Goal: Task Accomplishment & Management: Use online tool/utility

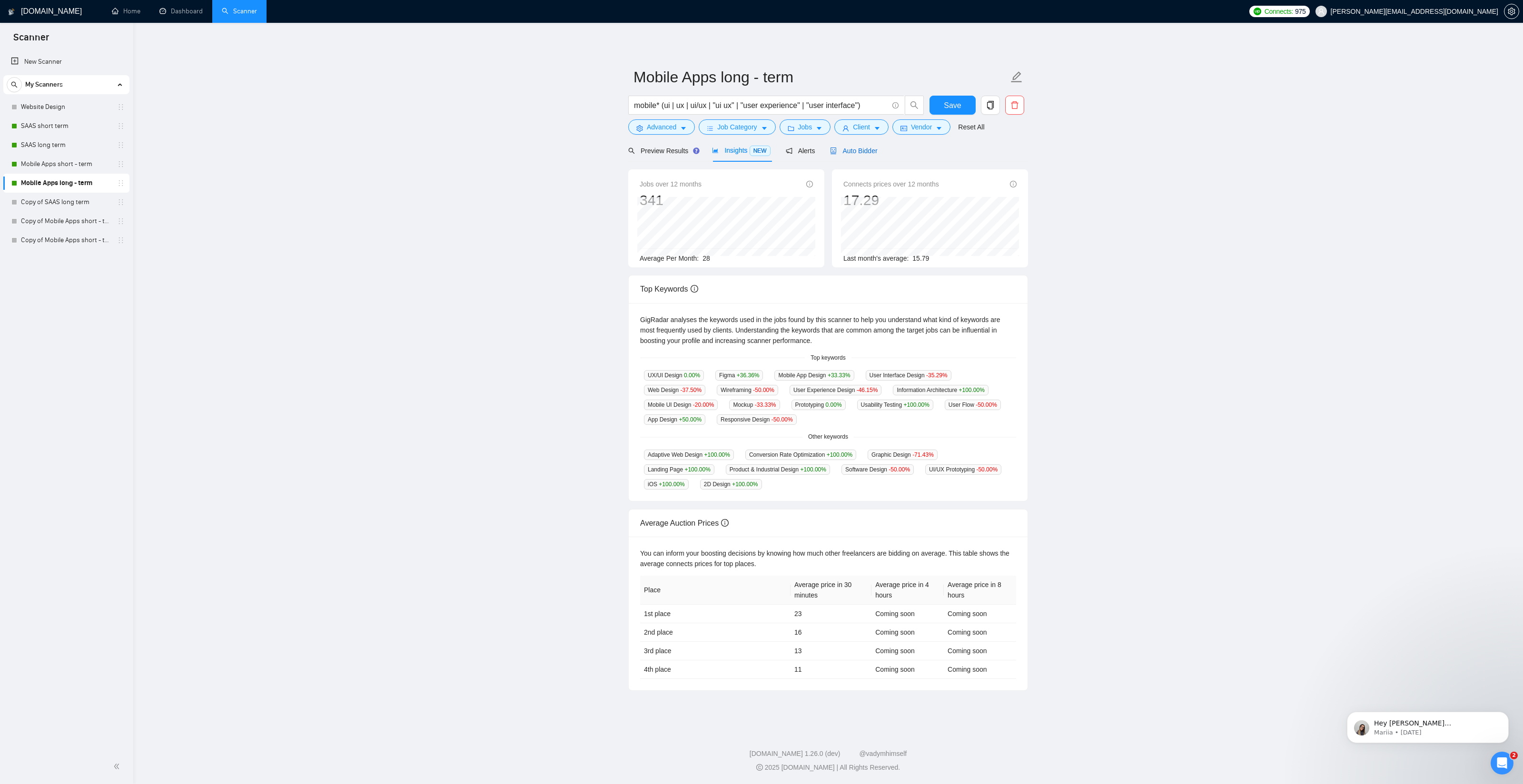
click at [854, 151] on span "Auto Bidder" at bounding box center [854, 151] width 47 height 8
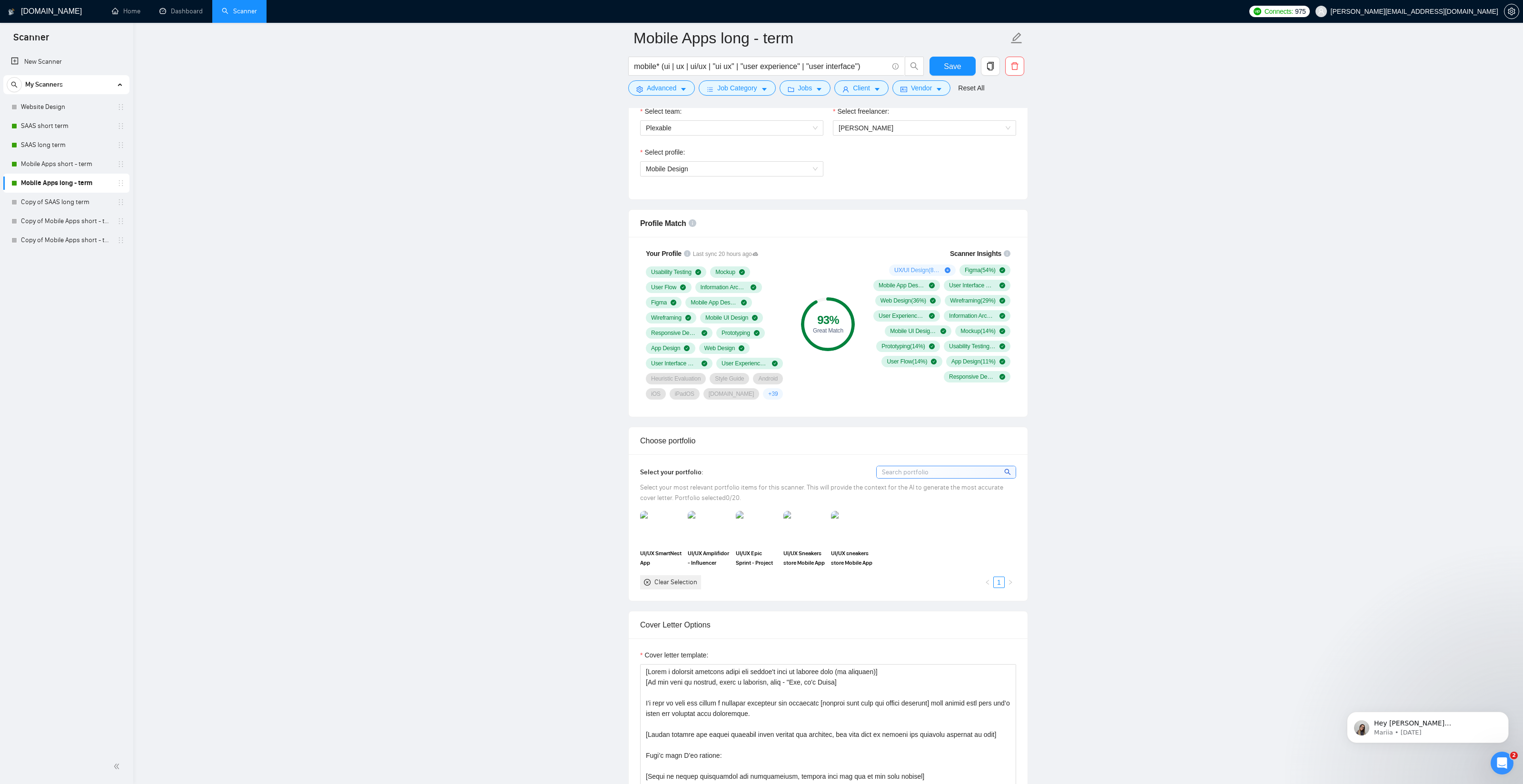
scroll to position [539, 0]
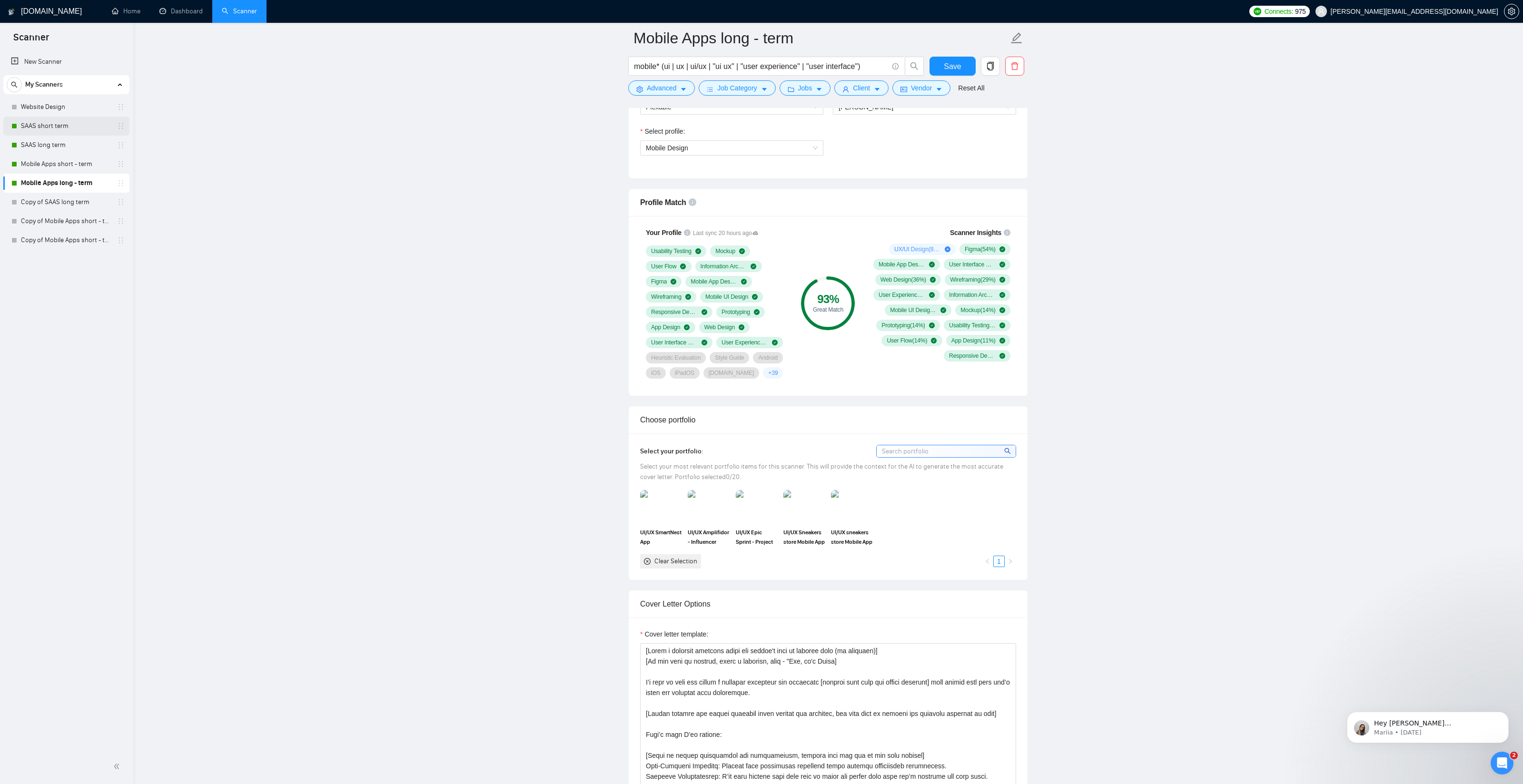
click at [40, 124] on link "SAAS short term" at bounding box center [65, 126] width 90 height 19
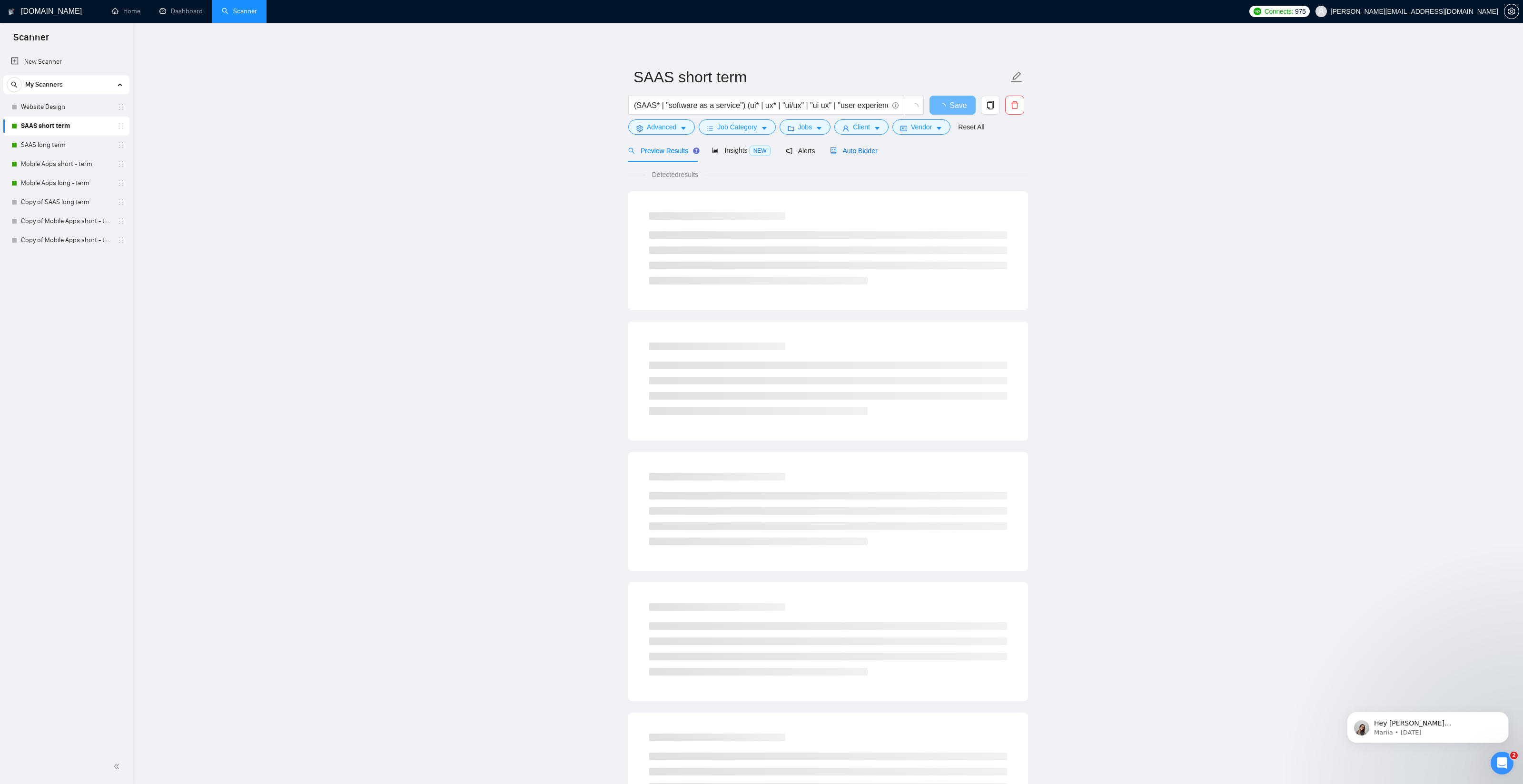
click at [848, 147] on span "Auto Bidder" at bounding box center [854, 151] width 47 height 8
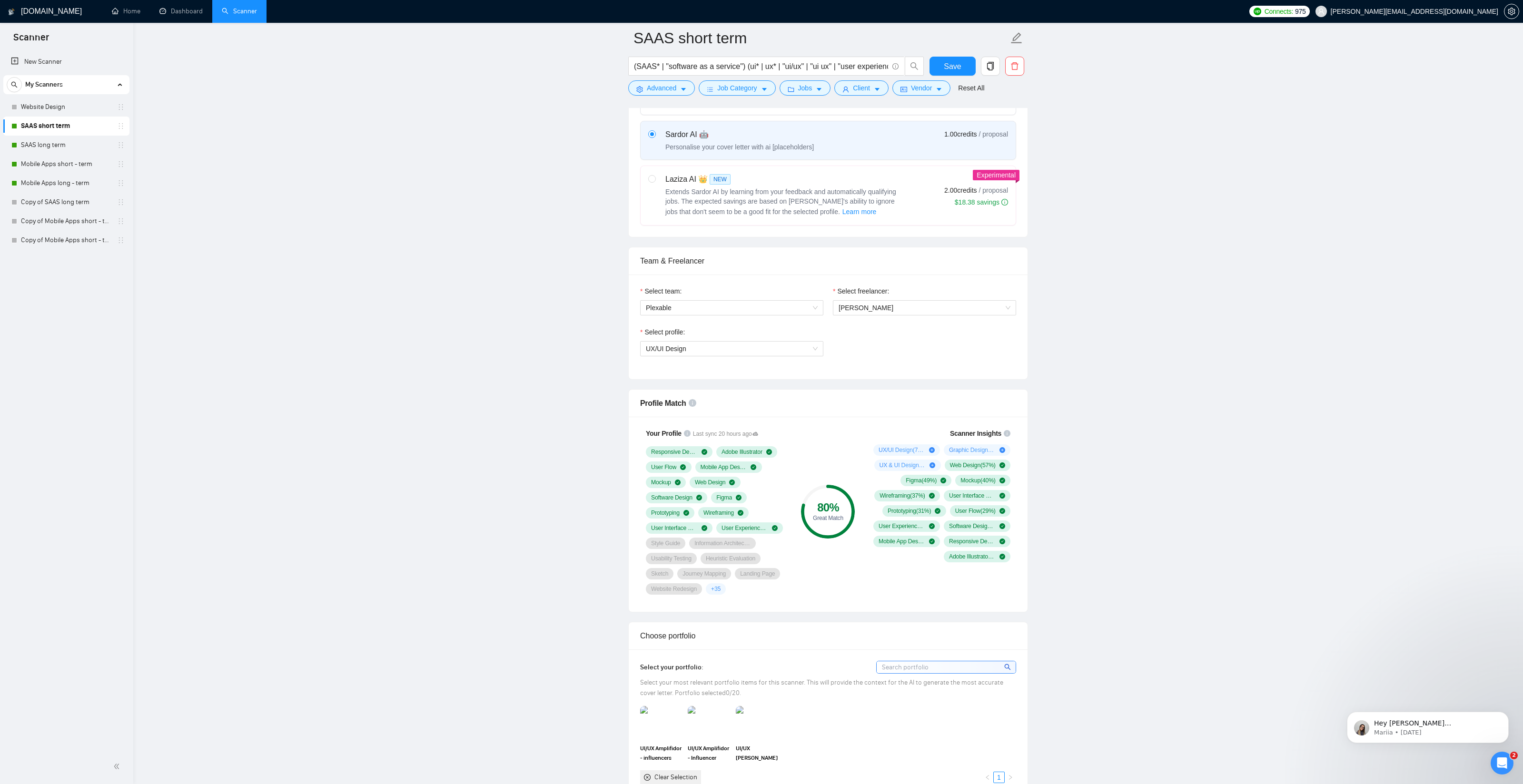
scroll to position [343, 0]
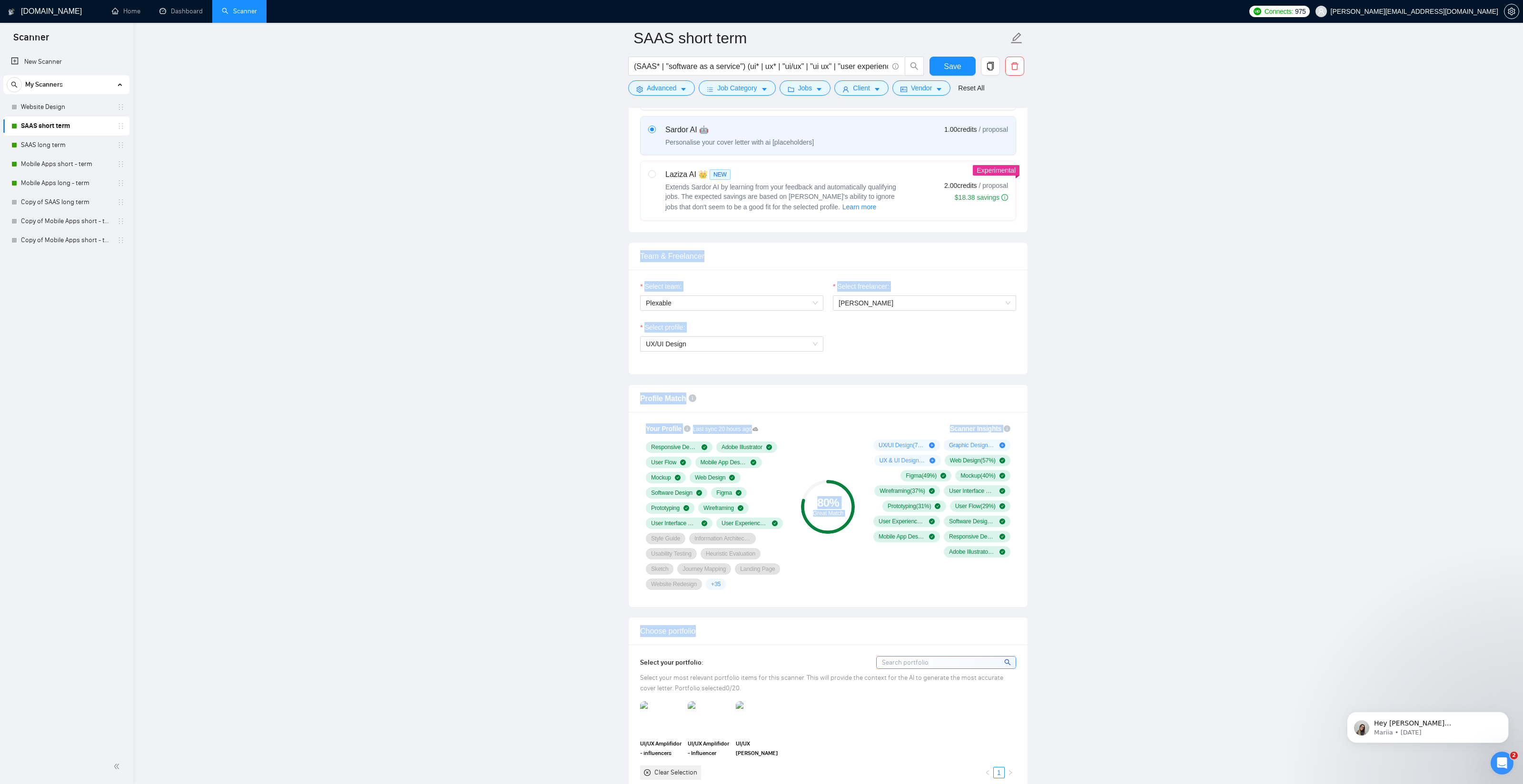
drag, startPoint x: 641, startPoint y: 255, endPoint x: 1189, endPoint y: 638, distance: 668.6
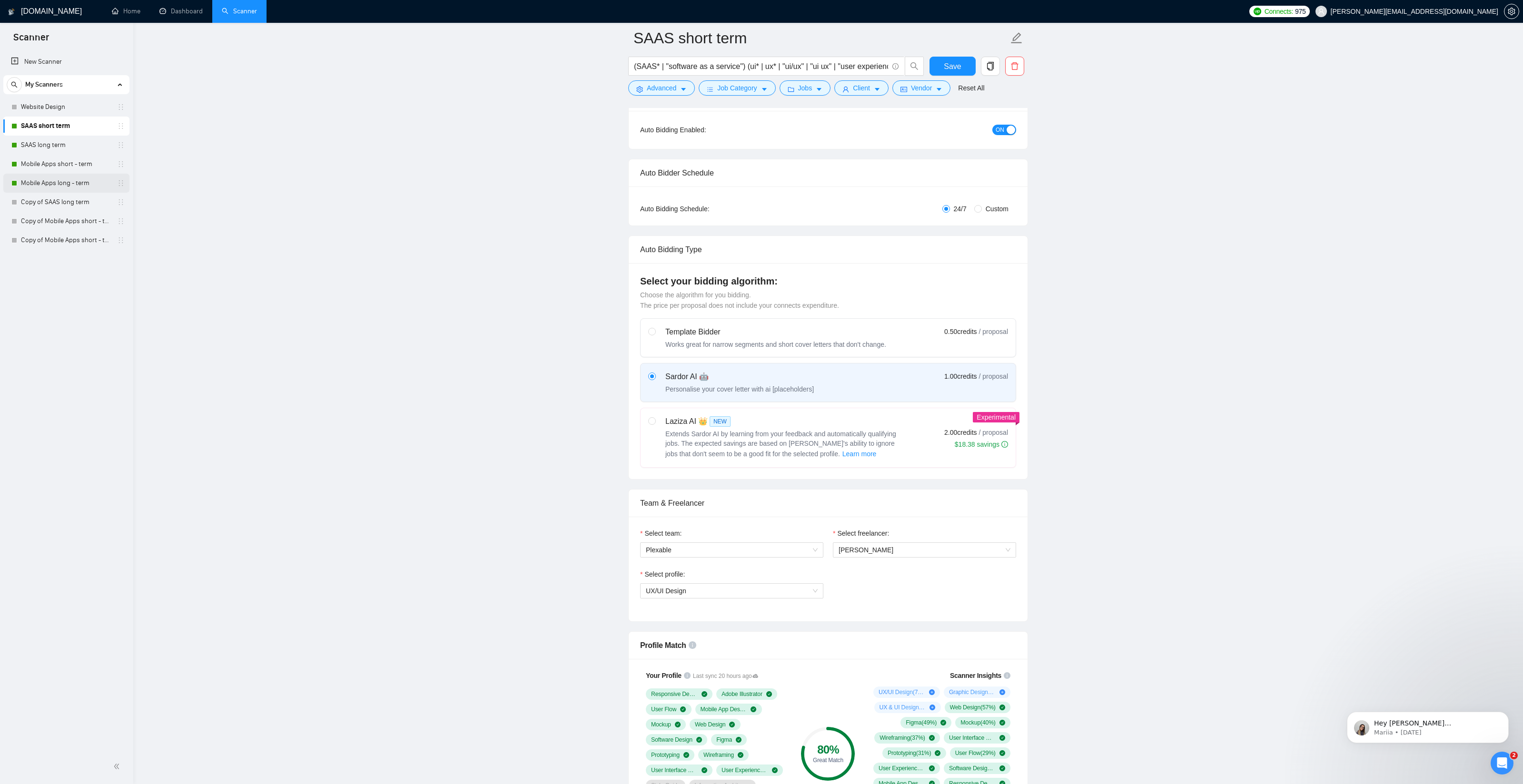
scroll to position [100, 0]
click at [57, 144] on link "SAAS long term" at bounding box center [65, 145] width 90 height 19
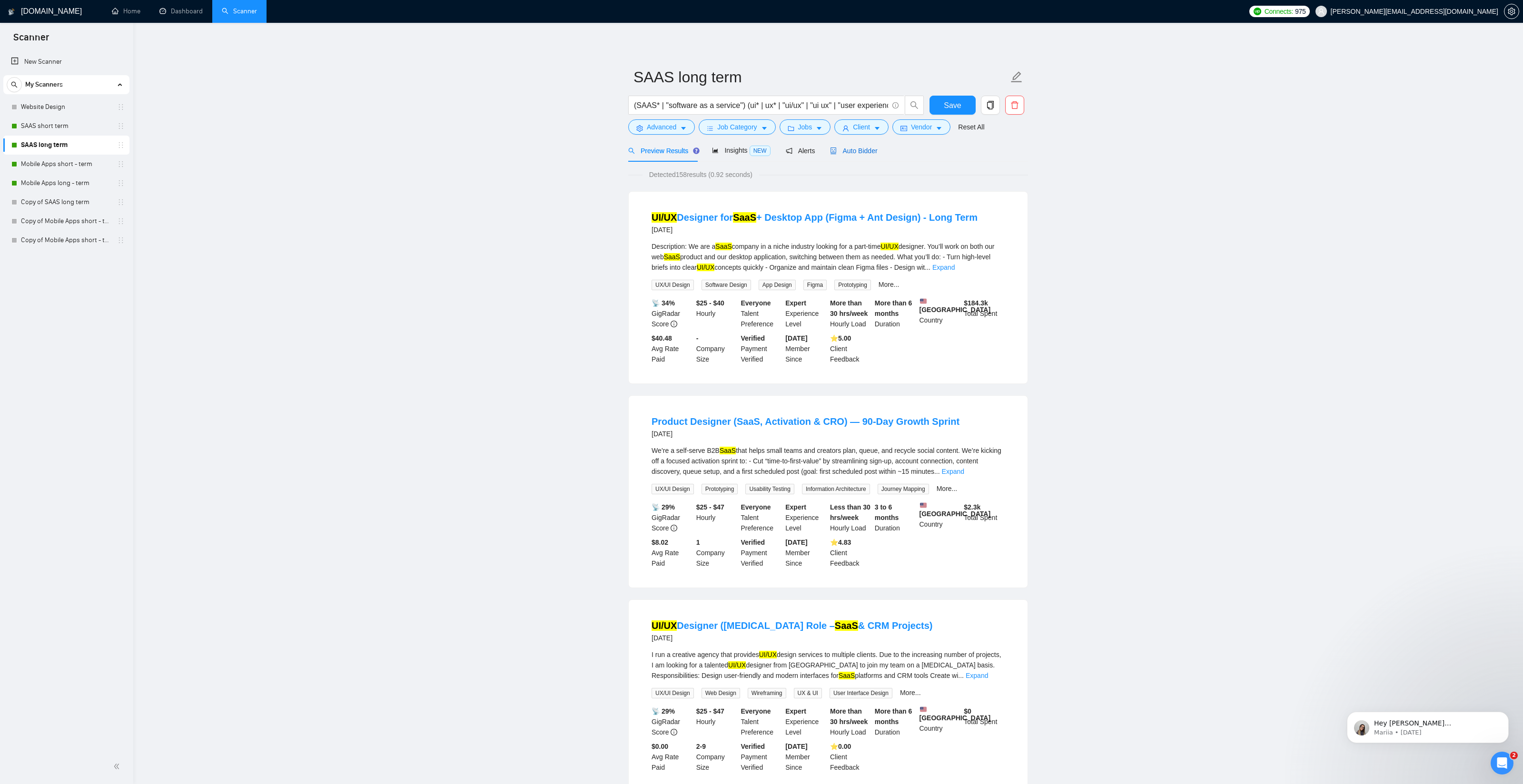
click at [866, 150] on span "Auto Bidder" at bounding box center [854, 151] width 47 height 8
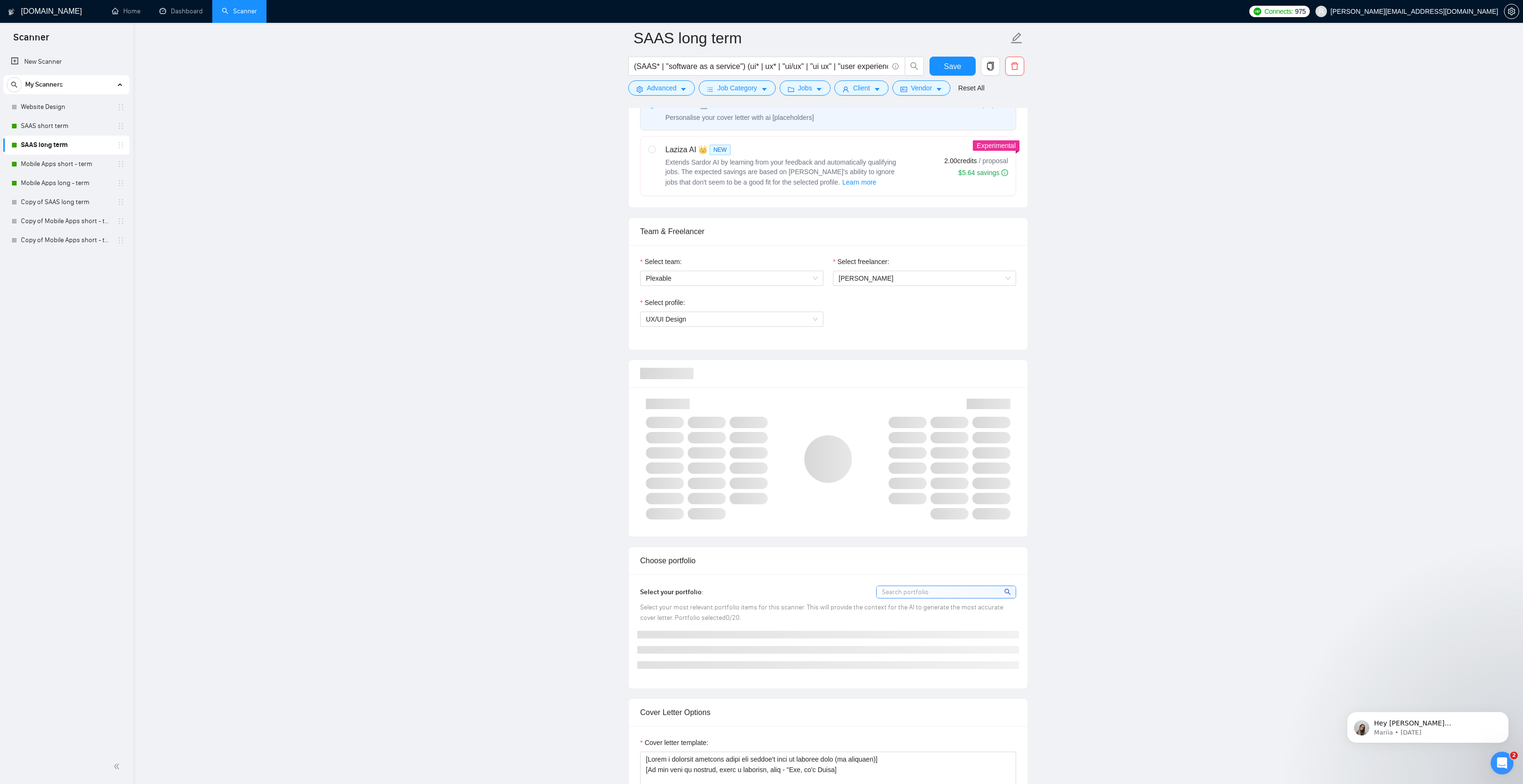
scroll to position [484, 0]
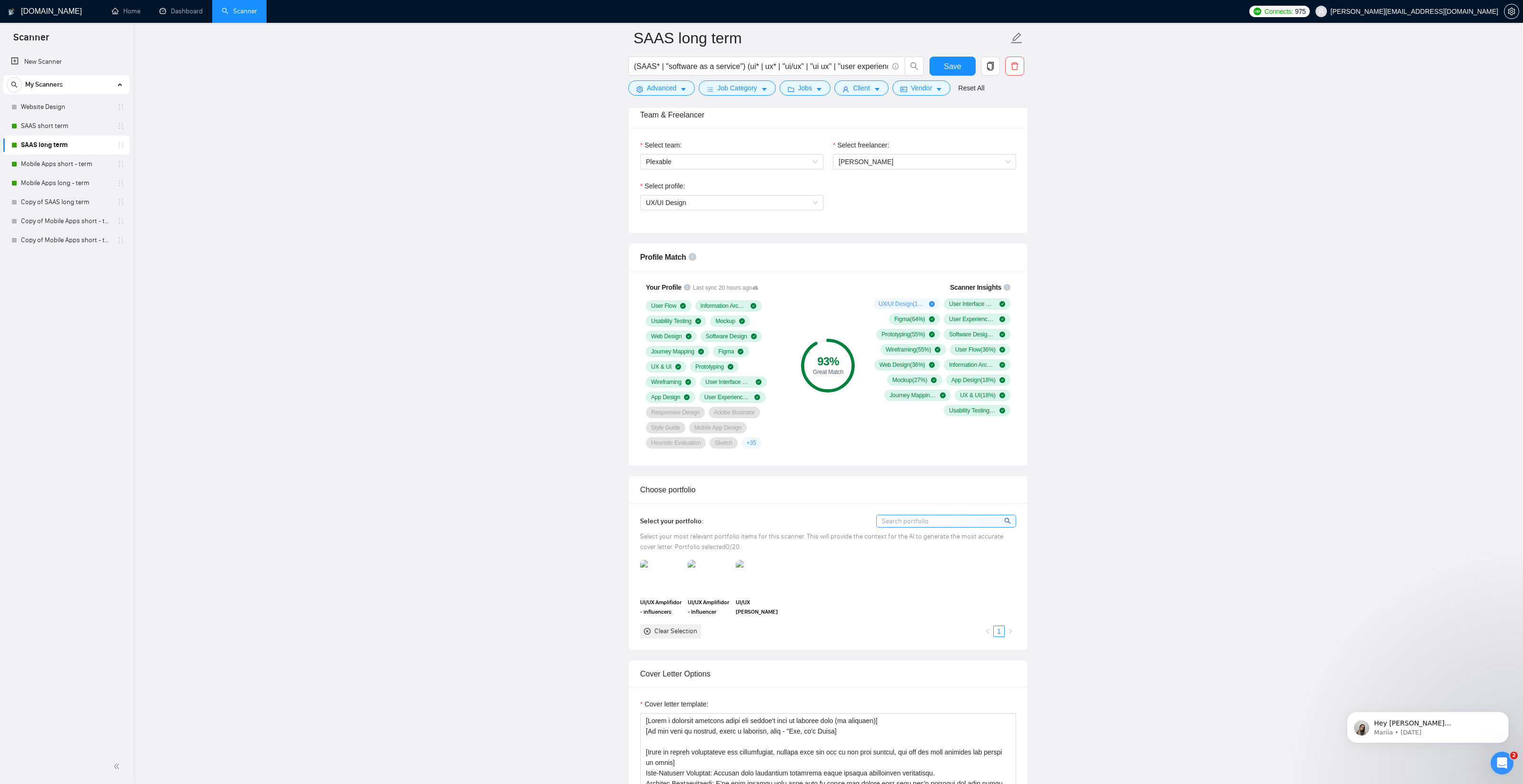
click at [984, 284] on span "Scanner Insights" at bounding box center [975, 288] width 52 height 6
drag, startPoint x: 984, startPoint y: 284, endPoint x: 970, endPoint y: 284, distance: 14.0
click at [984, 284] on span "Scanner Insights" at bounding box center [975, 288] width 52 height 6
click at [946, 283] on div "Scanner Insights UX/UI Design ( 100 %) User Interface Design ( 73 %) Figma ( 64…" at bounding box center [940, 349] width 152 height 146
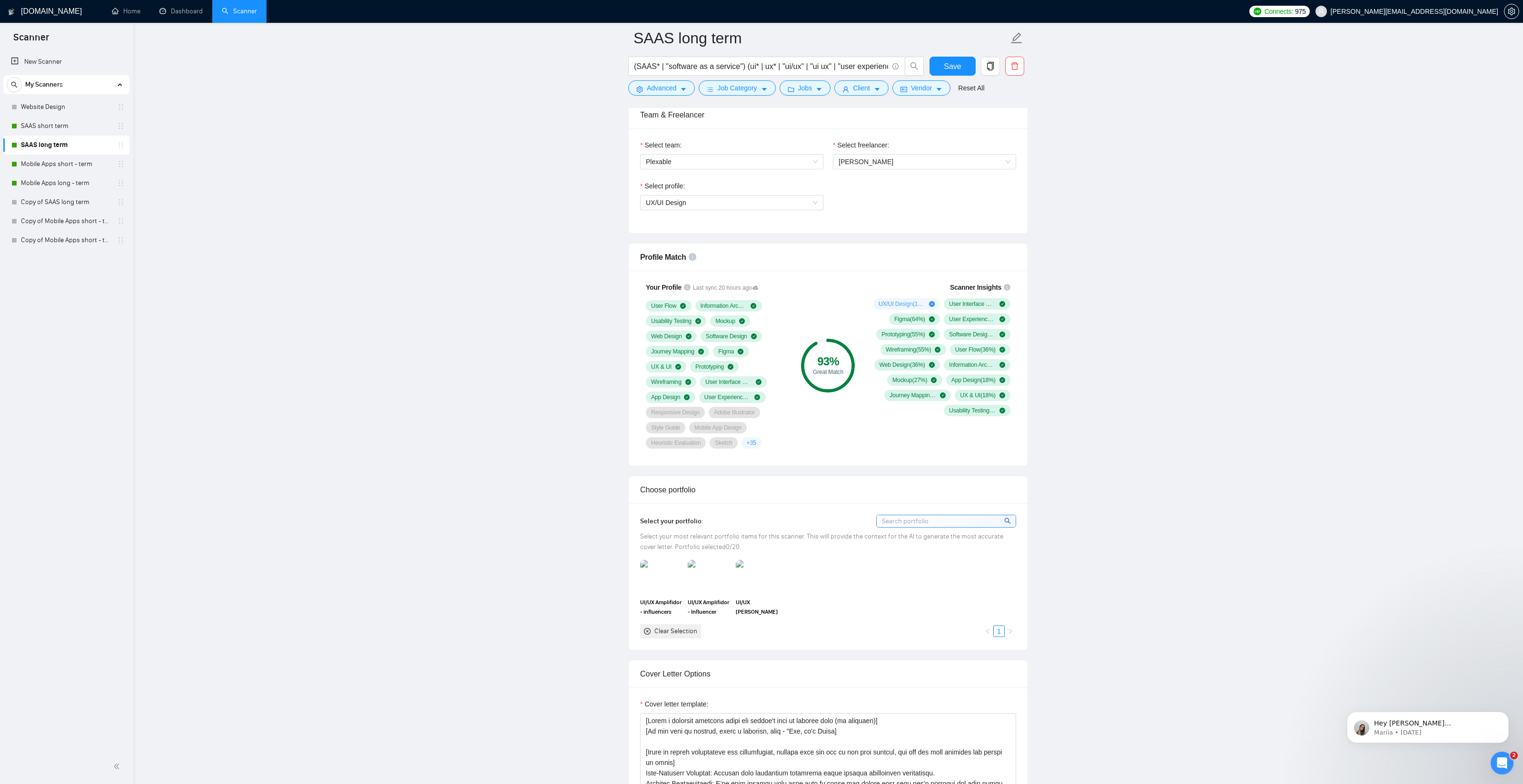
drag, startPoint x: 664, startPoint y: 259, endPoint x: 1077, endPoint y: 529, distance: 493.4
drag, startPoint x: 1089, startPoint y: 527, endPoint x: 1083, endPoint y: 523, distance: 7.2
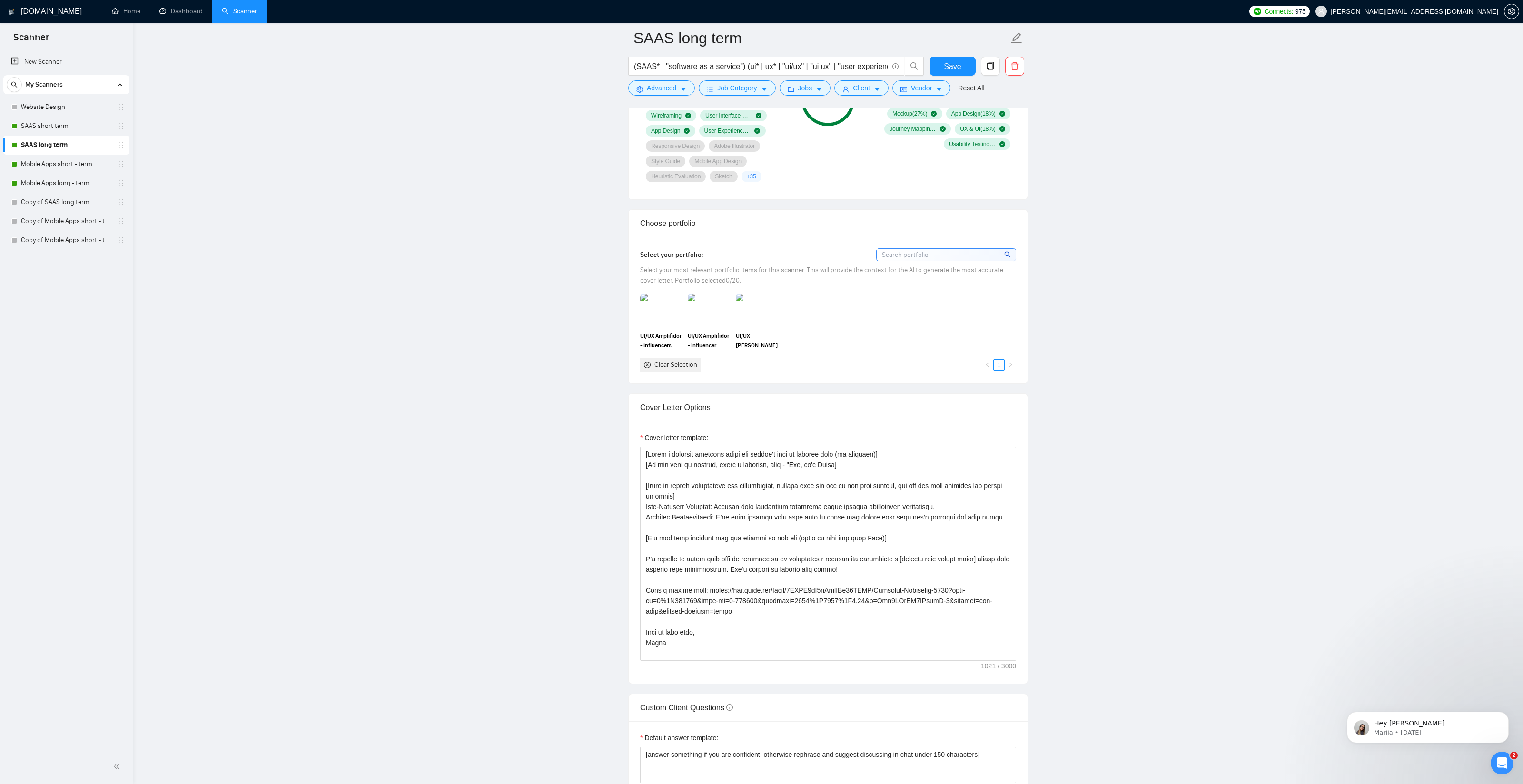
scroll to position [743, 0]
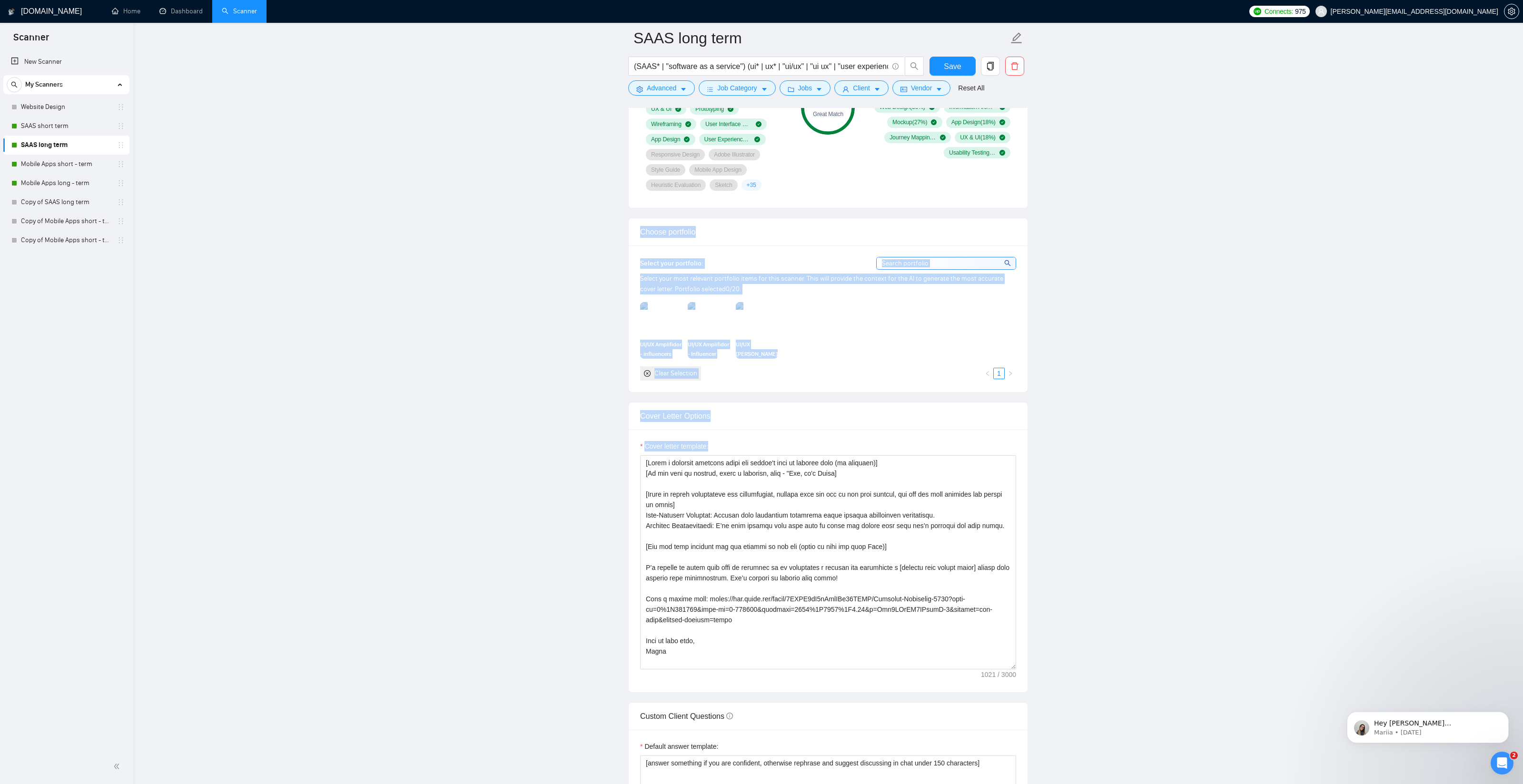
drag, startPoint x: 639, startPoint y: 230, endPoint x: 1101, endPoint y: 487, distance: 528.7
click at [1101, 487] on main "SAAS long term (SAAS* | "software as a service") (ui* | ux* | "ui/ux" | "ui ux"…" at bounding box center [828, 645] width 1360 height 2699
click at [1105, 481] on main "SAAS long term (SAAS* | "software as a service") (ui* | ux* | "ui/ux" | "ui ux"…" at bounding box center [828, 645] width 1360 height 2699
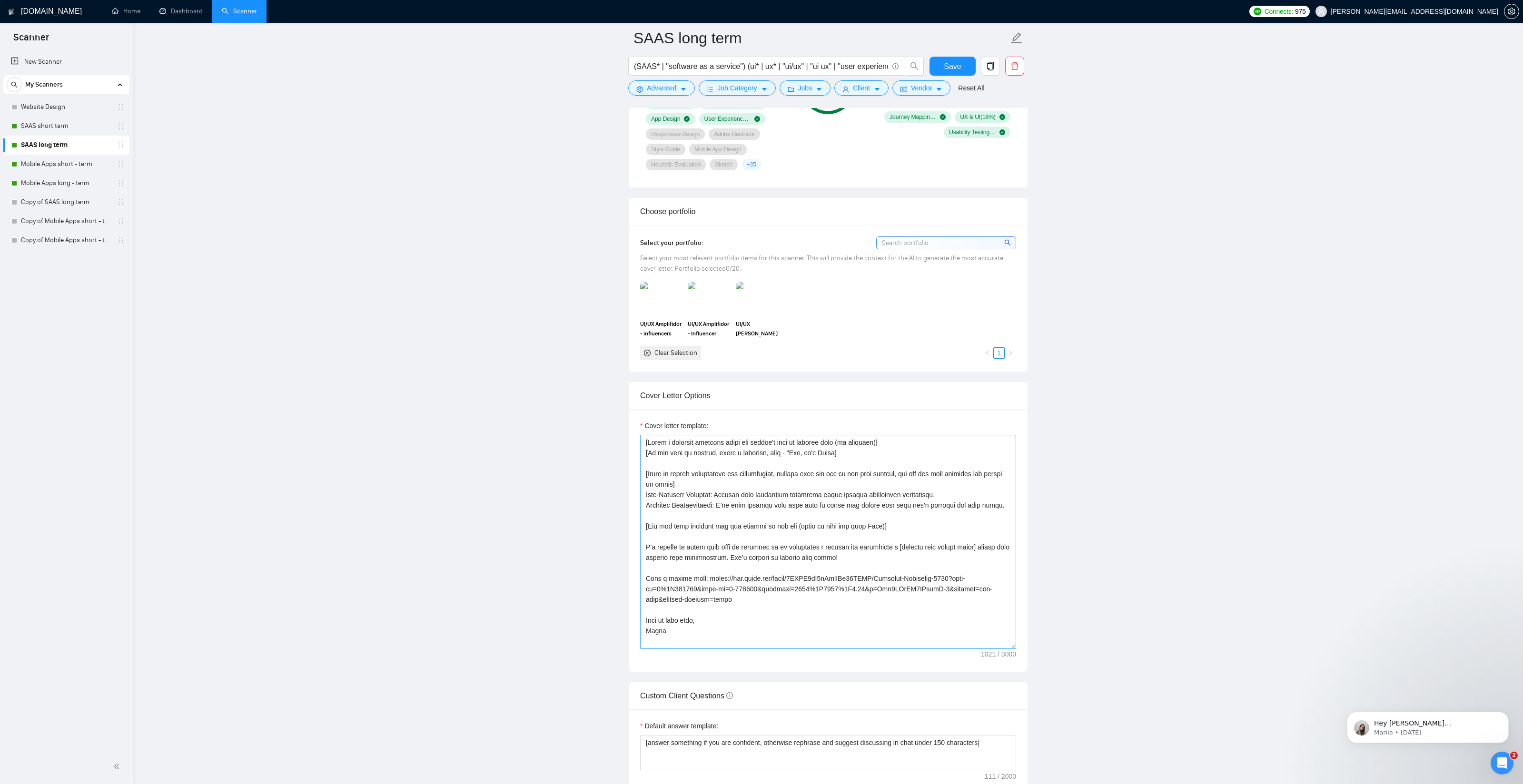
scroll to position [763, 0]
click at [1104, 503] on main "SAAS long term (SAAS* | "software as a service") (ui* | ux* | "ui/ux" | "ui ux"…" at bounding box center [828, 624] width 1360 height 2699
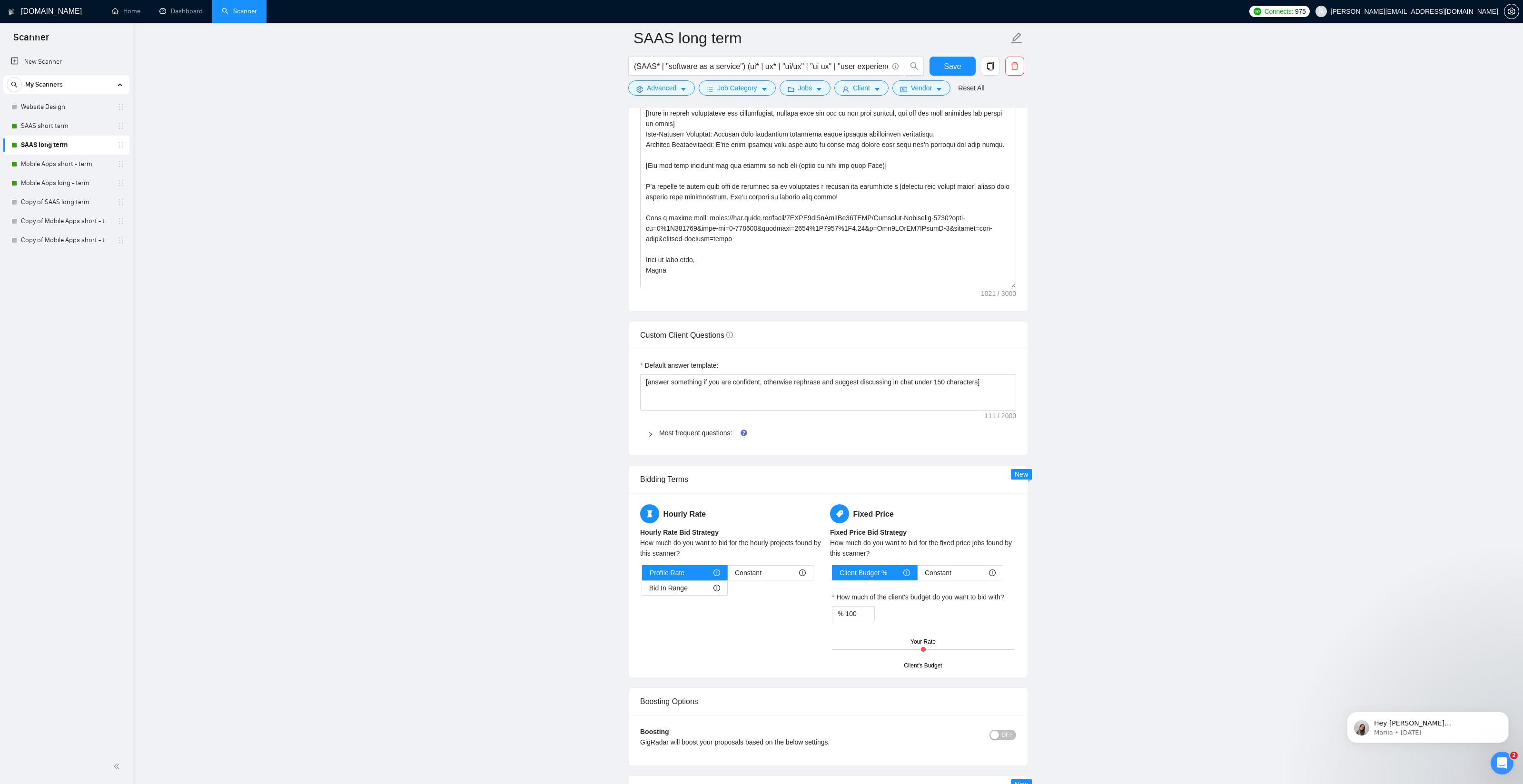
scroll to position [1124, 0]
click at [596, 525] on main "SAAS long term (SAAS* | "software as a service") (ui* | ux* | "ui/ux" | "ui ux"…" at bounding box center [828, 263] width 1360 height 2699
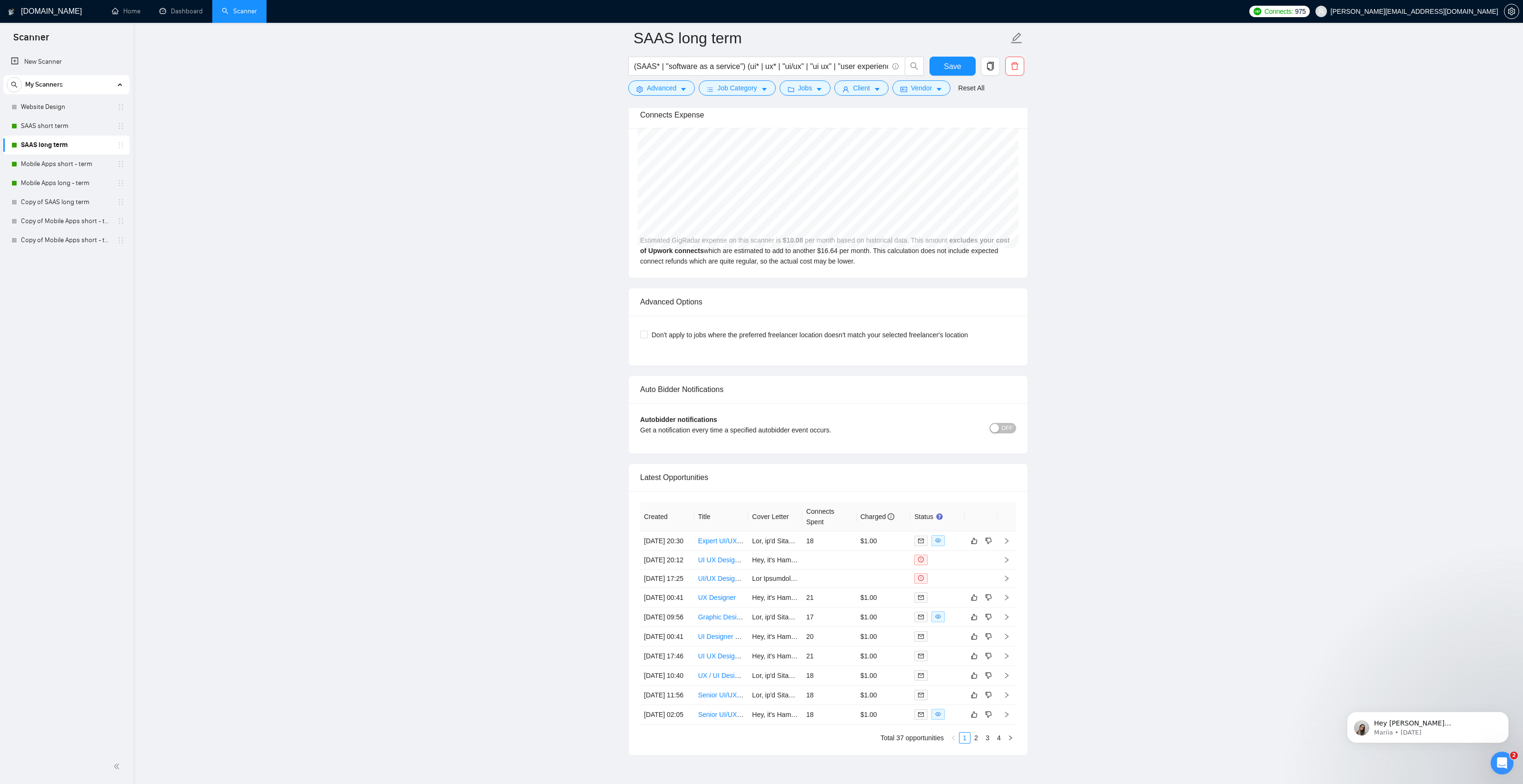
scroll to position [2123, 0]
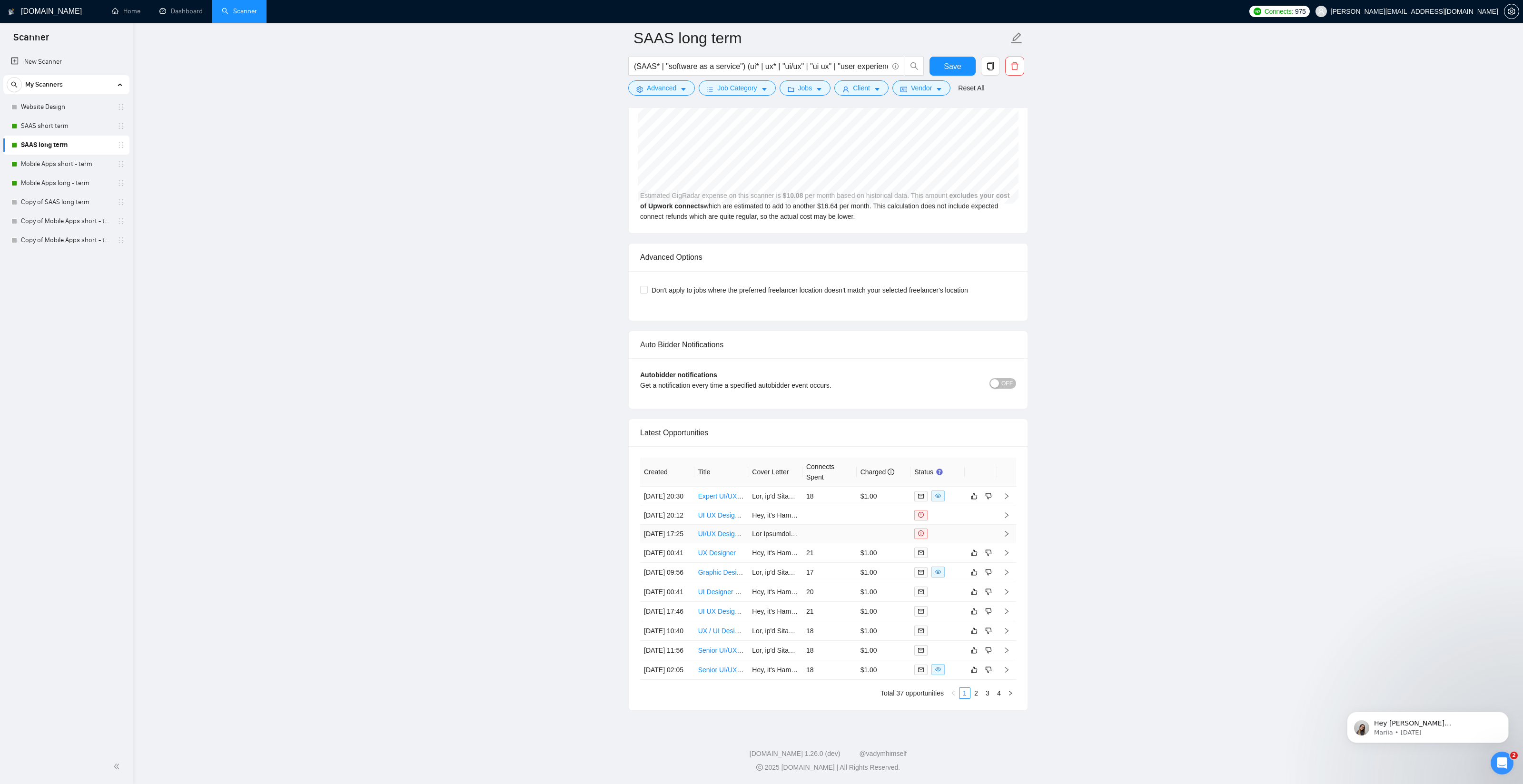
click at [872, 525] on td at bounding box center [884, 534] width 54 height 18
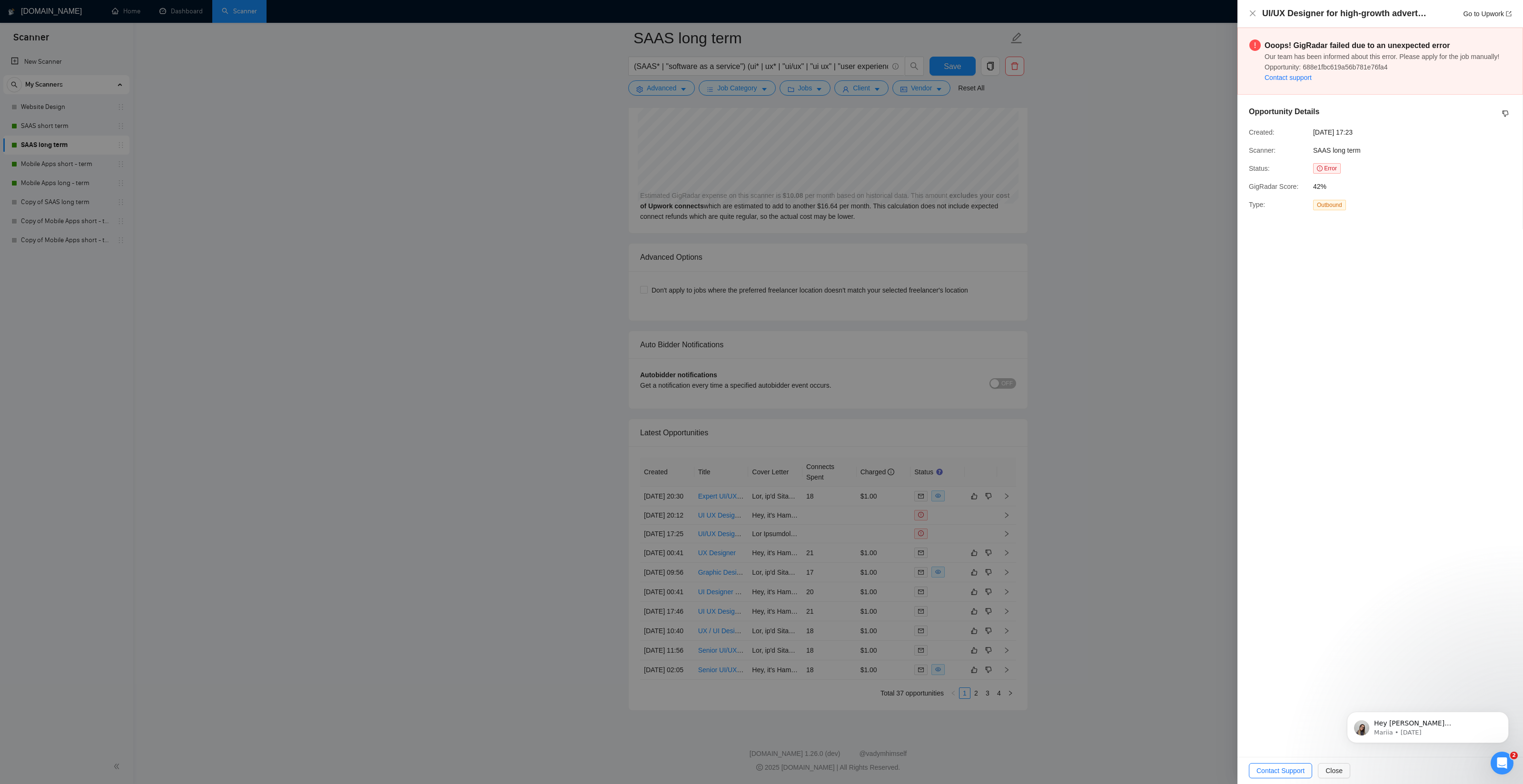
click at [1156, 406] on div at bounding box center [761, 392] width 1523 height 784
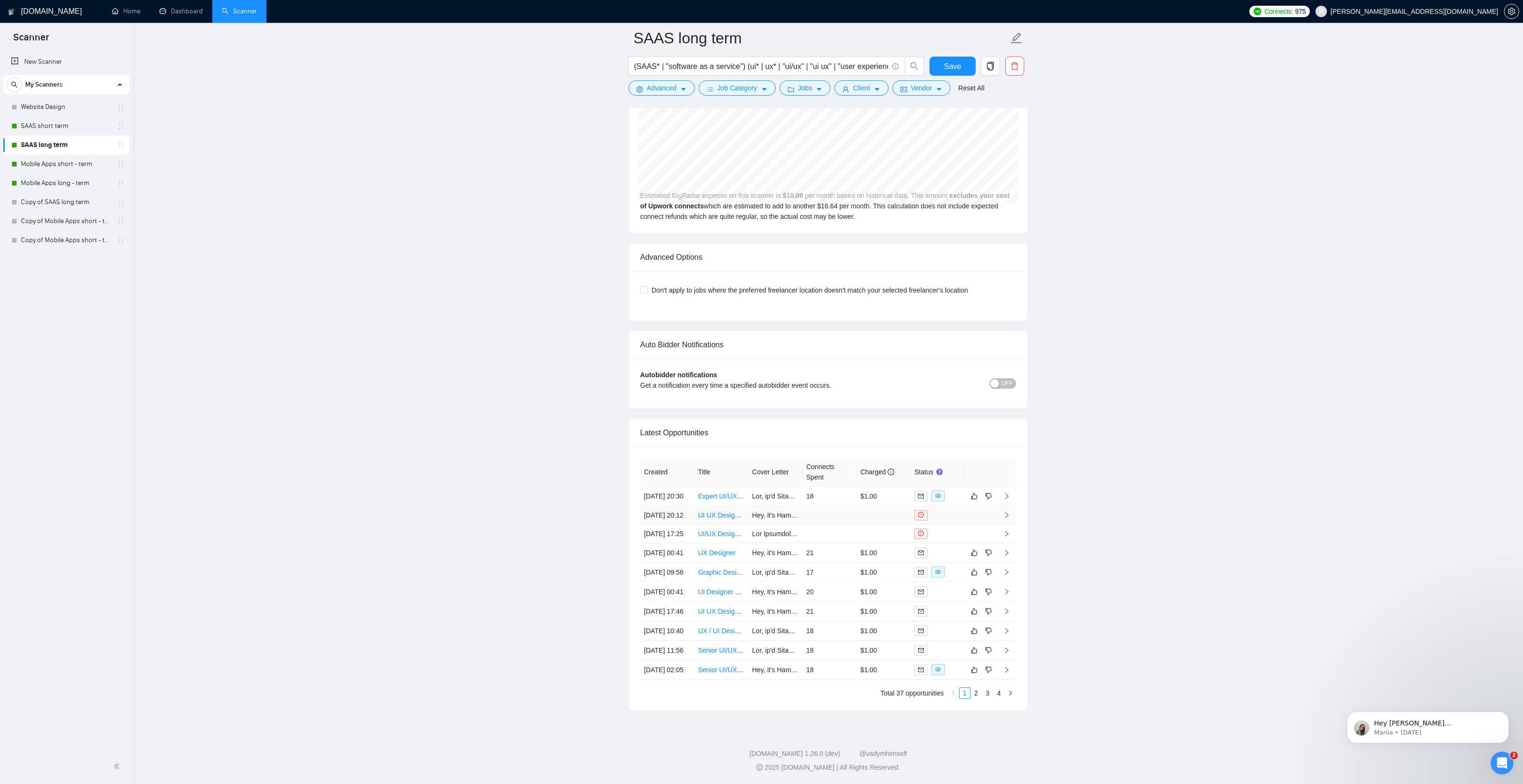
click at [873, 507] on td at bounding box center [884, 515] width 54 height 18
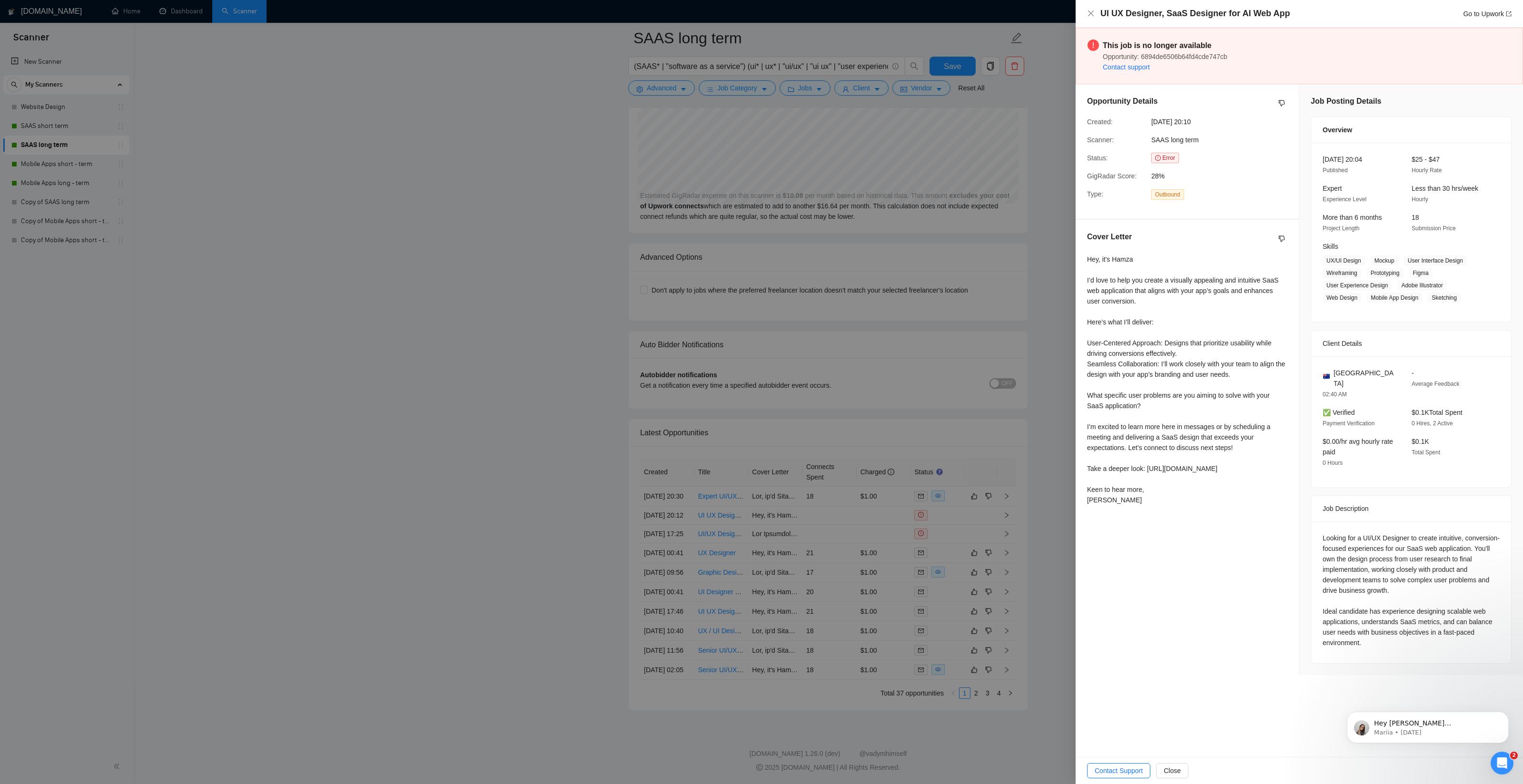
click at [1060, 392] on div at bounding box center [761, 392] width 1523 height 784
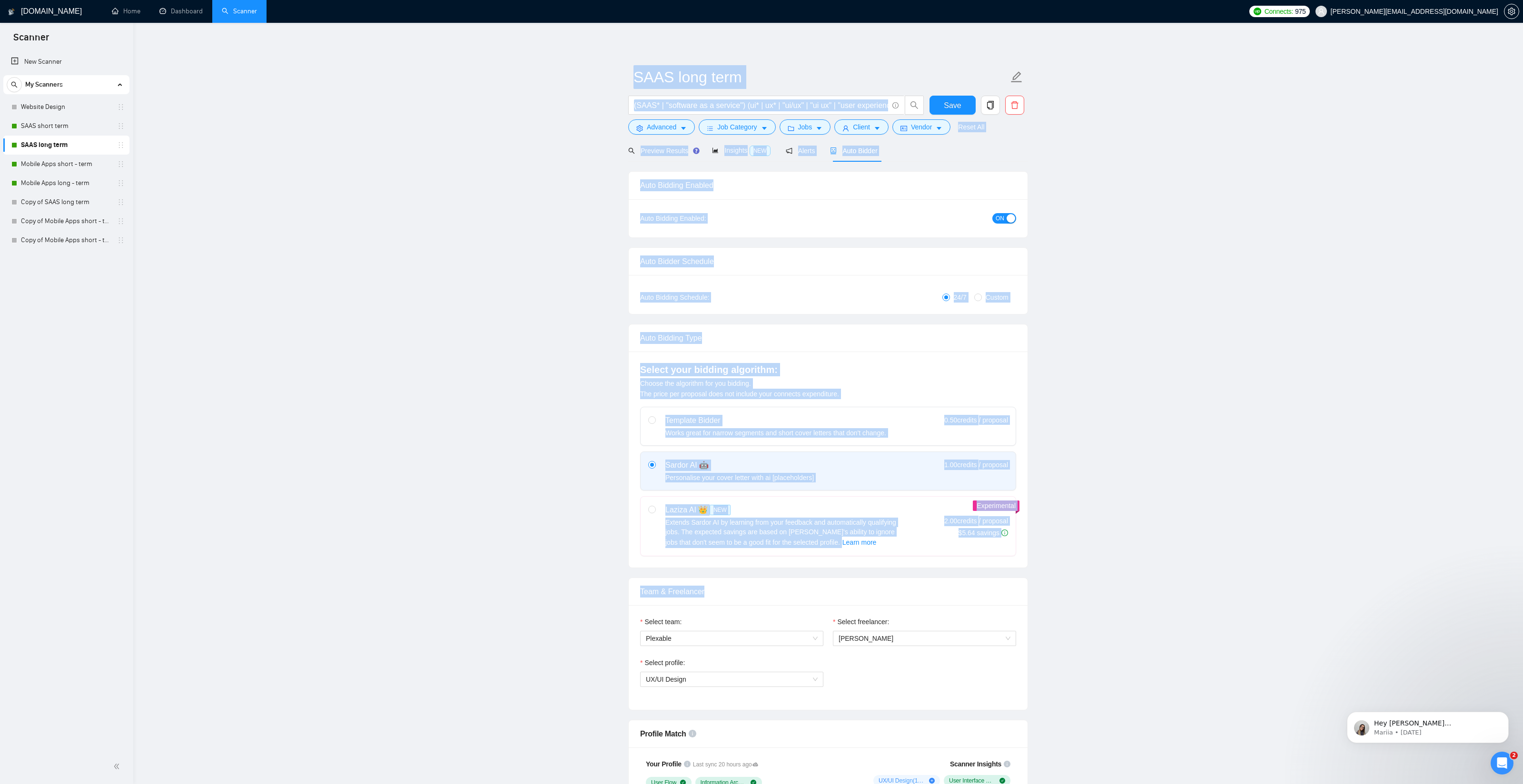
drag, startPoint x: 634, startPoint y: 76, endPoint x: 1138, endPoint y: 586, distance: 717.0
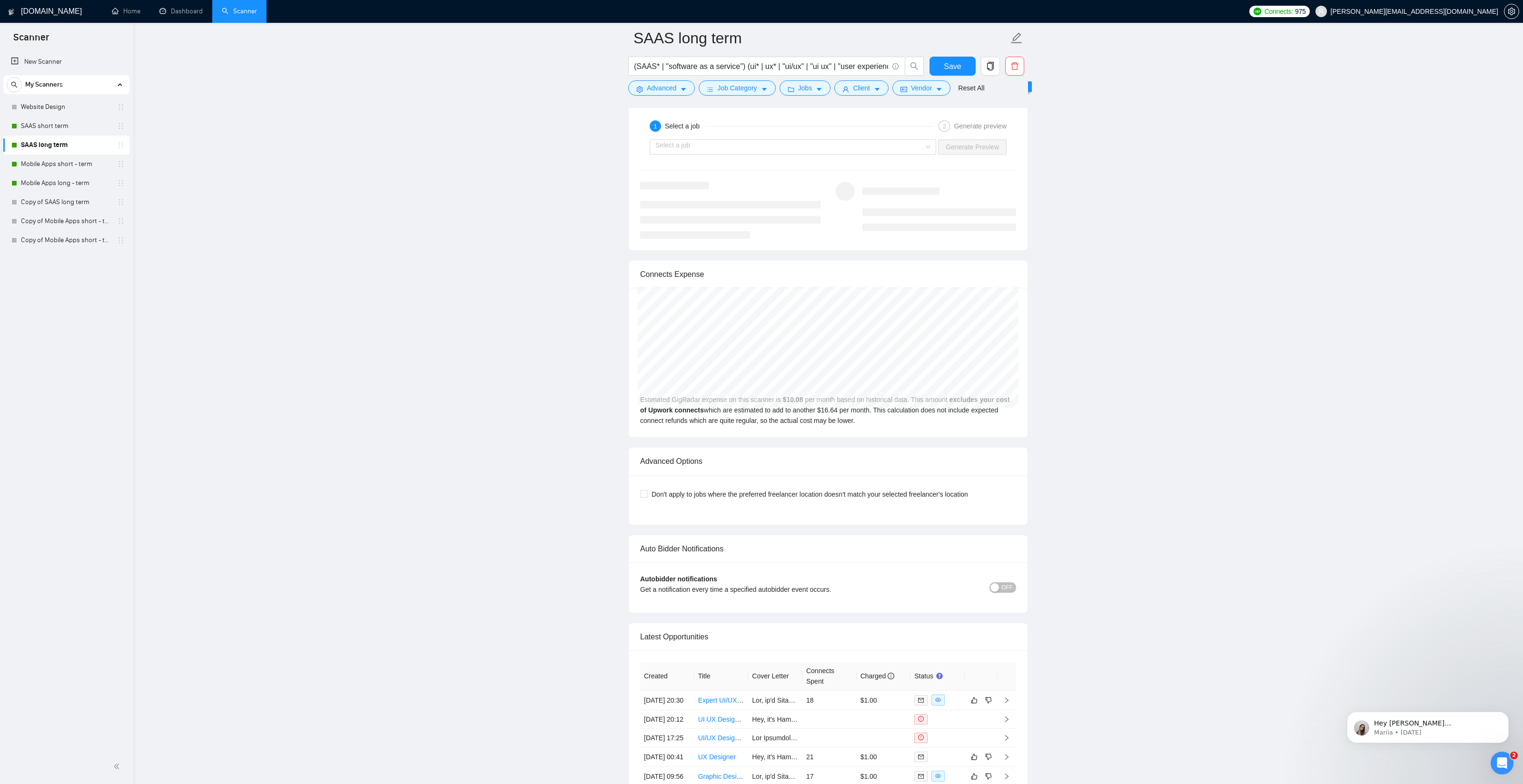
scroll to position [2123, 0]
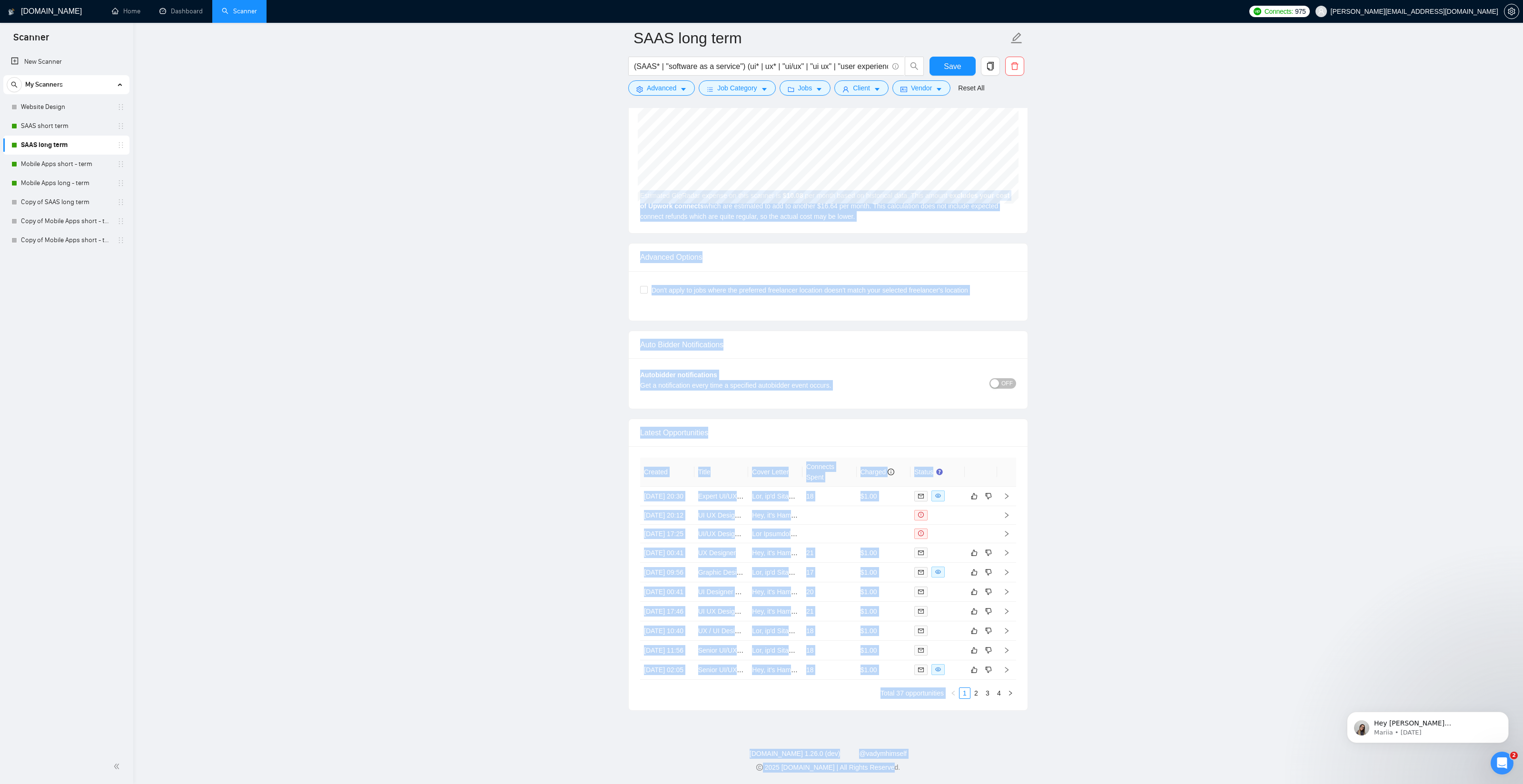
drag, startPoint x: 1042, startPoint y: 767, endPoint x: 388, endPoint y: 93, distance: 939.1
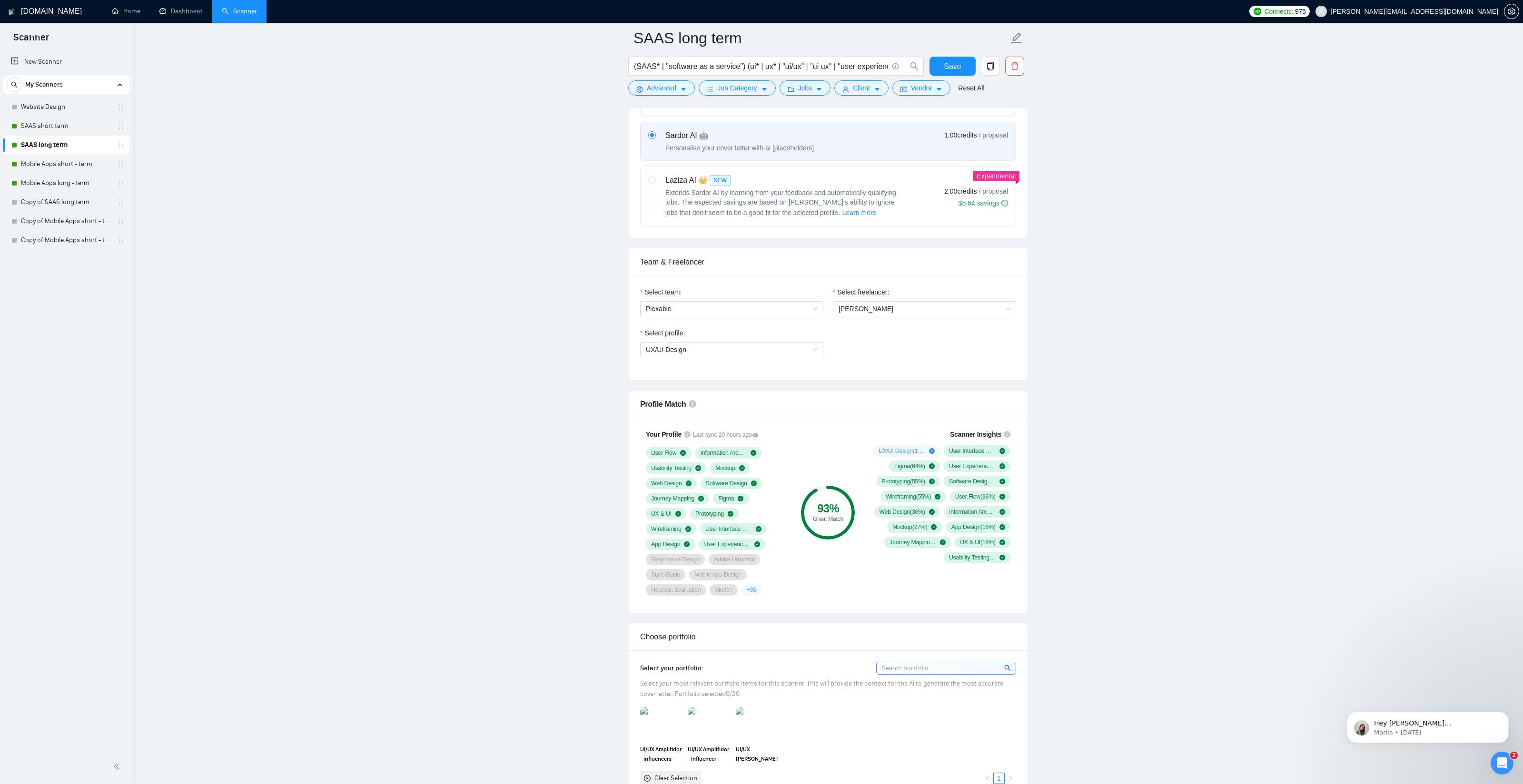
scroll to position [0, 0]
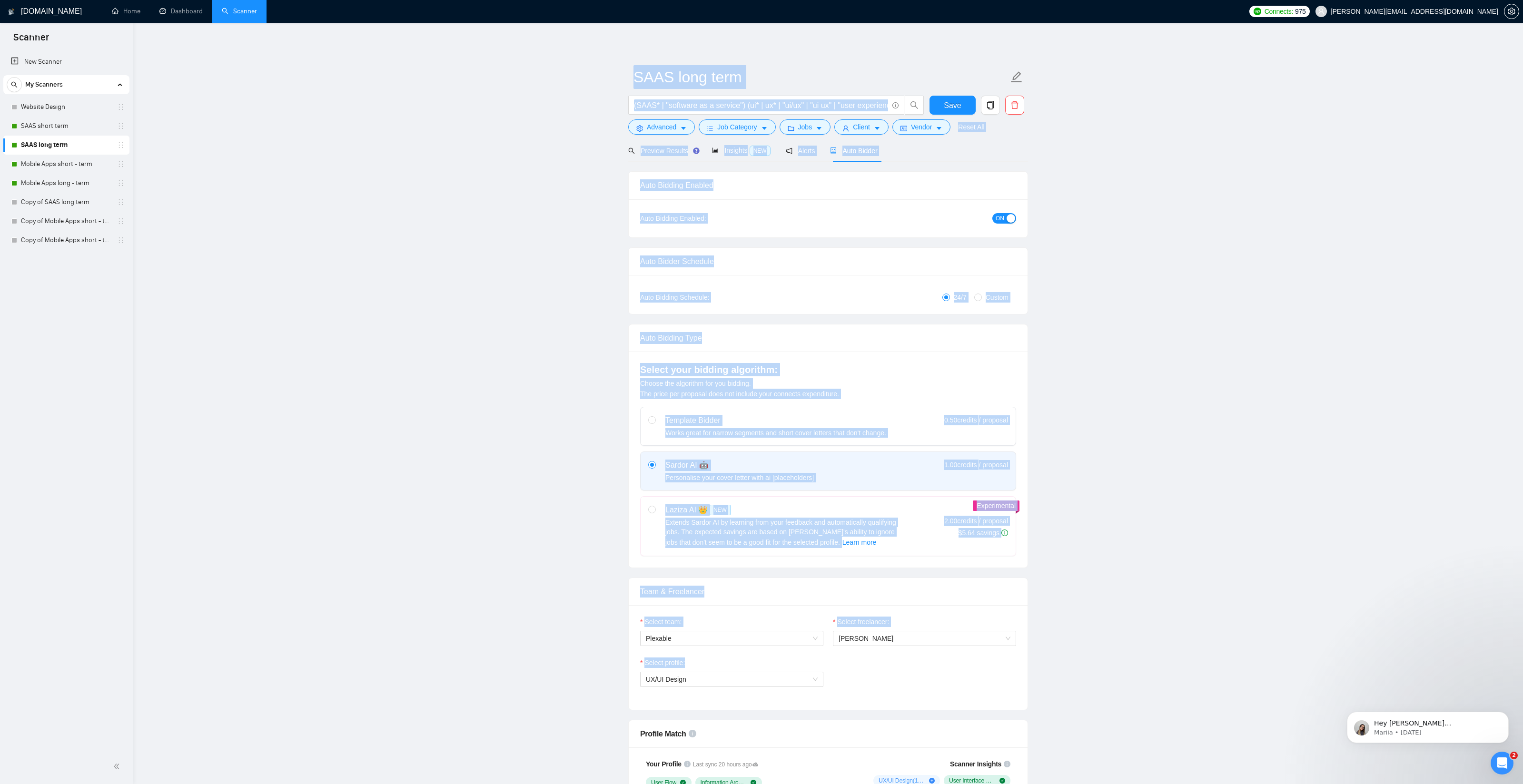
drag, startPoint x: 677, startPoint y: 112, endPoint x: 1043, endPoint y: 667, distance: 664.8
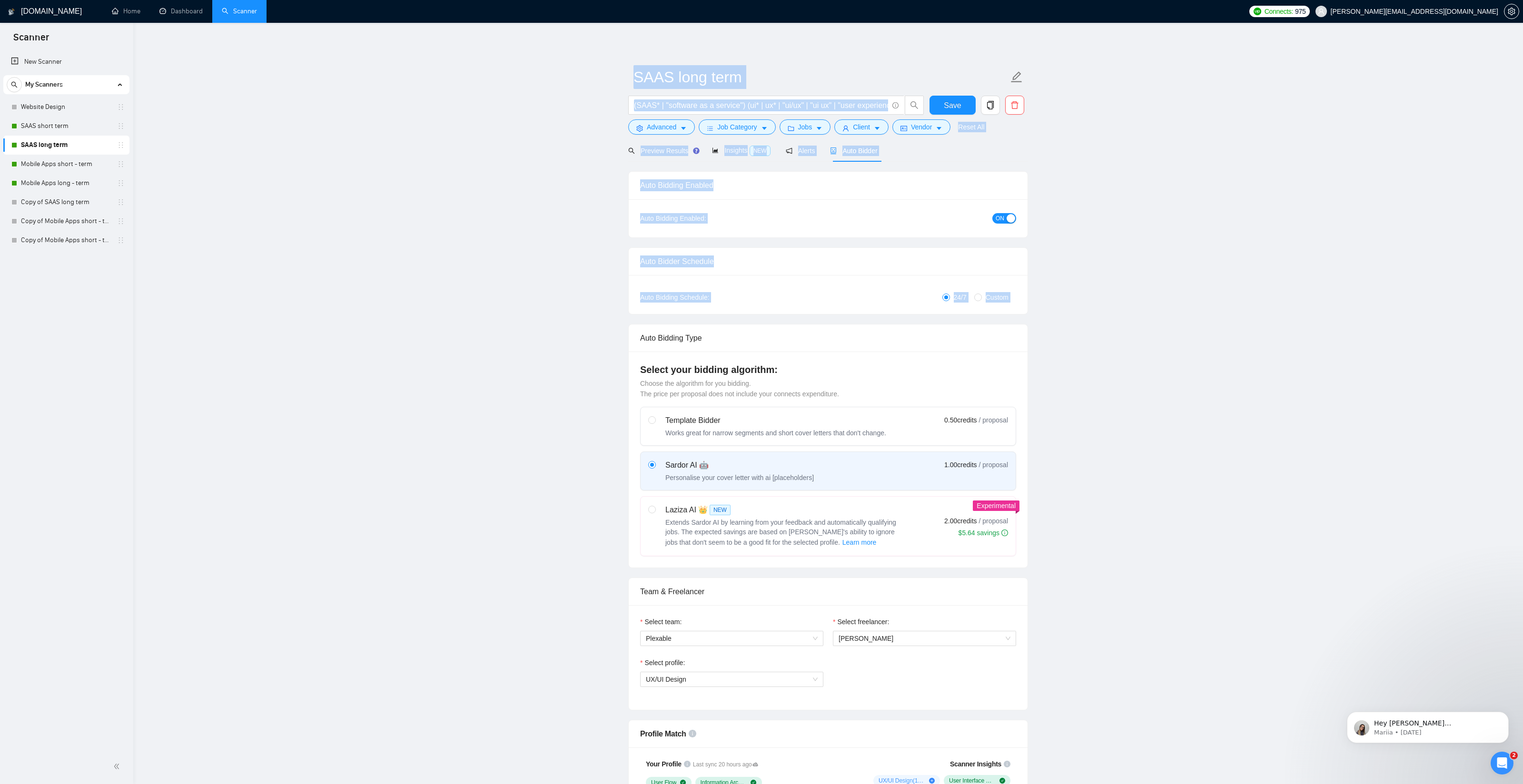
scroll to position [0, 80]
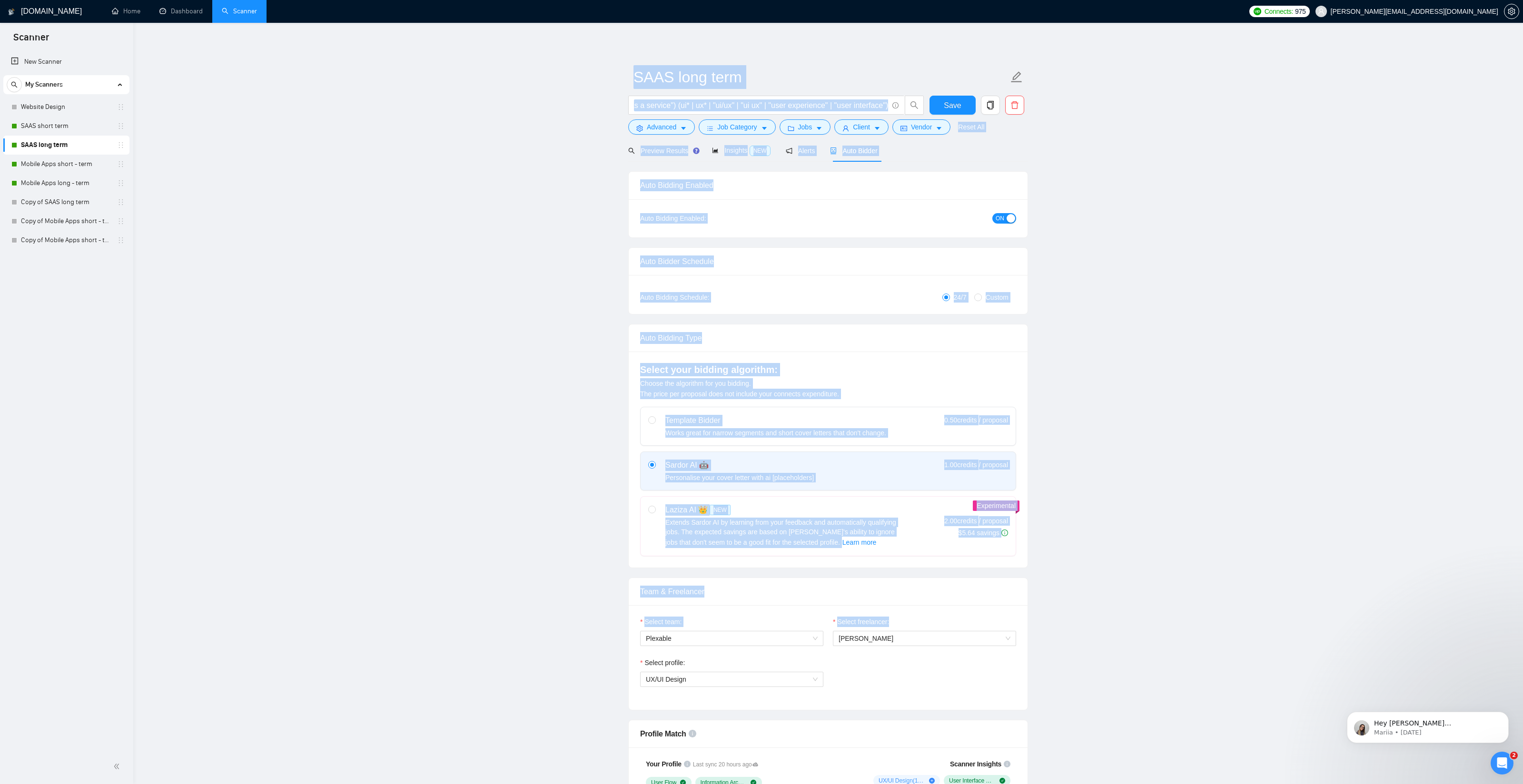
drag, startPoint x: 613, startPoint y: 76, endPoint x: 1100, endPoint y: 633, distance: 739.9
drag, startPoint x: 1097, startPoint y: 548, endPoint x: 1079, endPoint y: 546, distance: 18.1
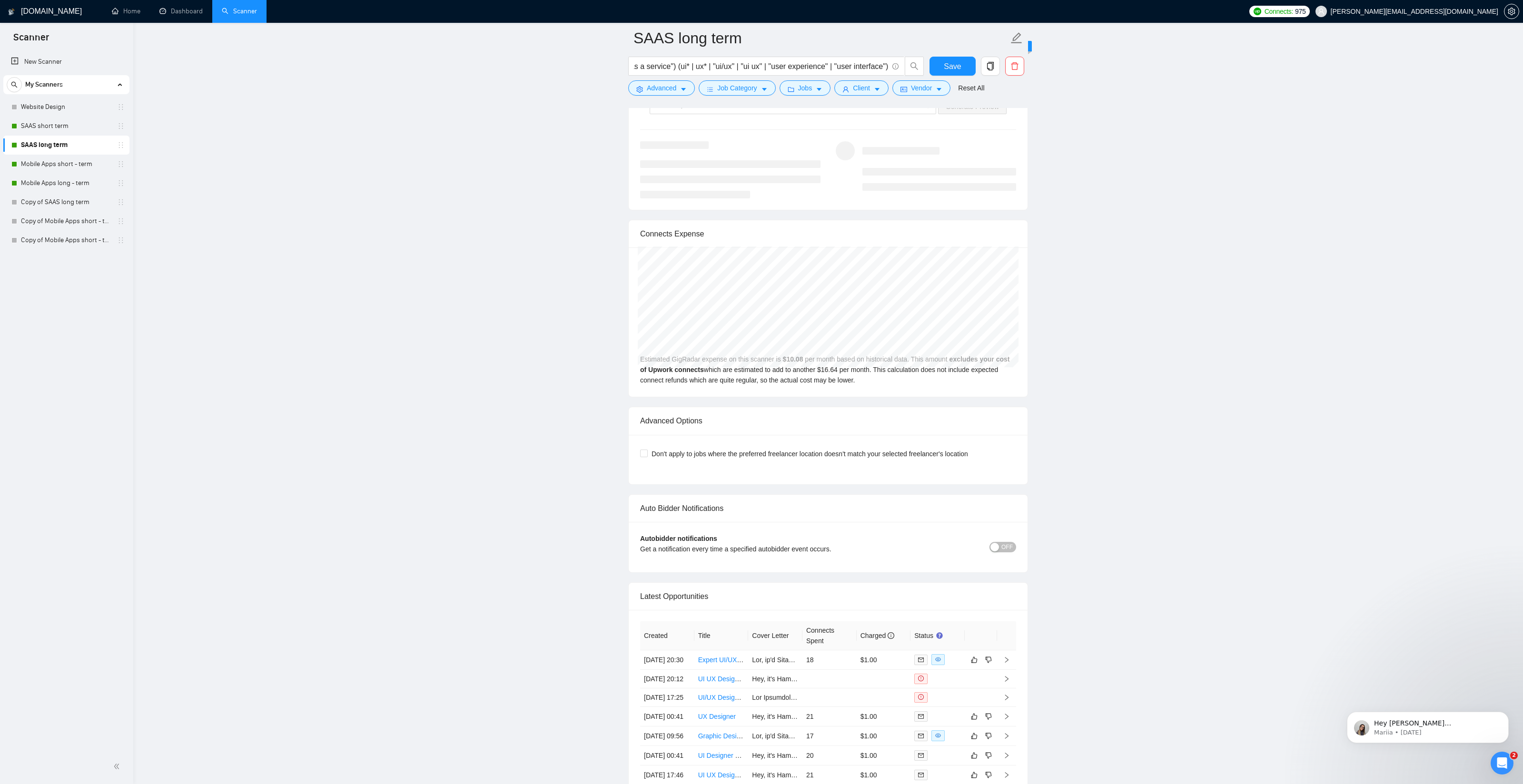
scroll to position [2123, 0]
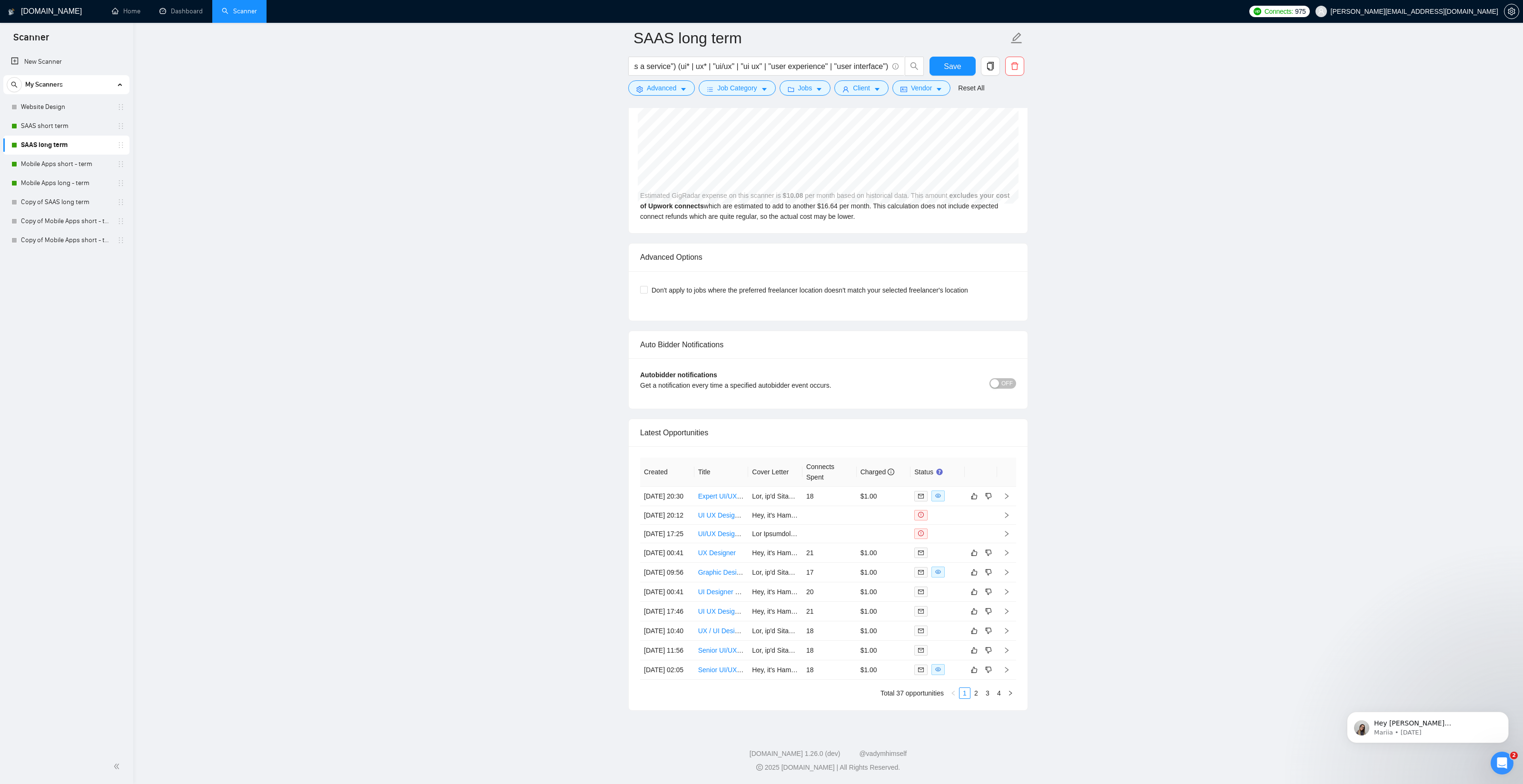
click at [1022, 764] on div "2025 [DOMAIN_NAME] | All Rights Reserved." at bounding box center [828, 767] width 1375 height 10
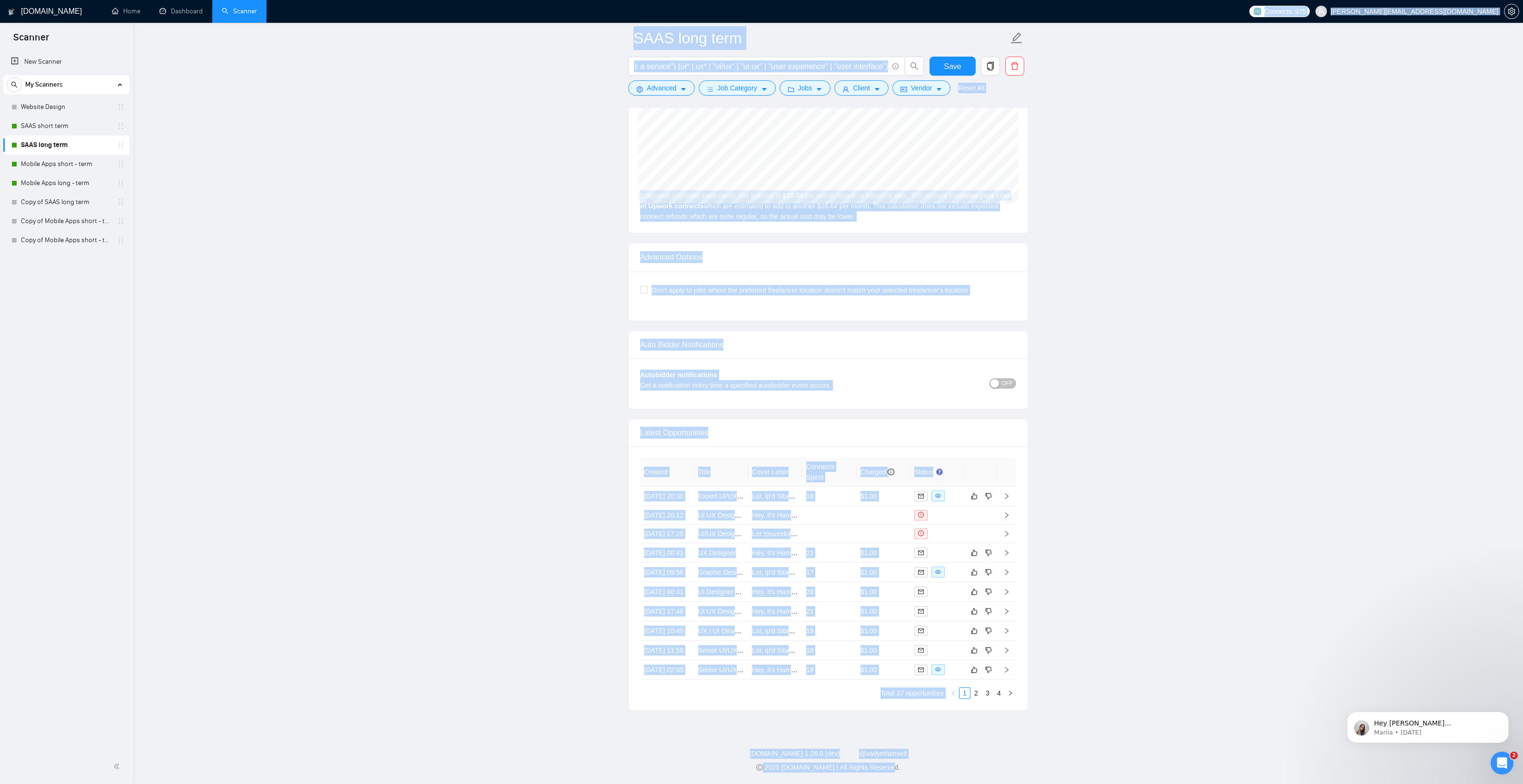
drag, startPoint x: 1030, startPoint y: 772, endPoint x: 343, endPoint y: 8, distance: 1027.5
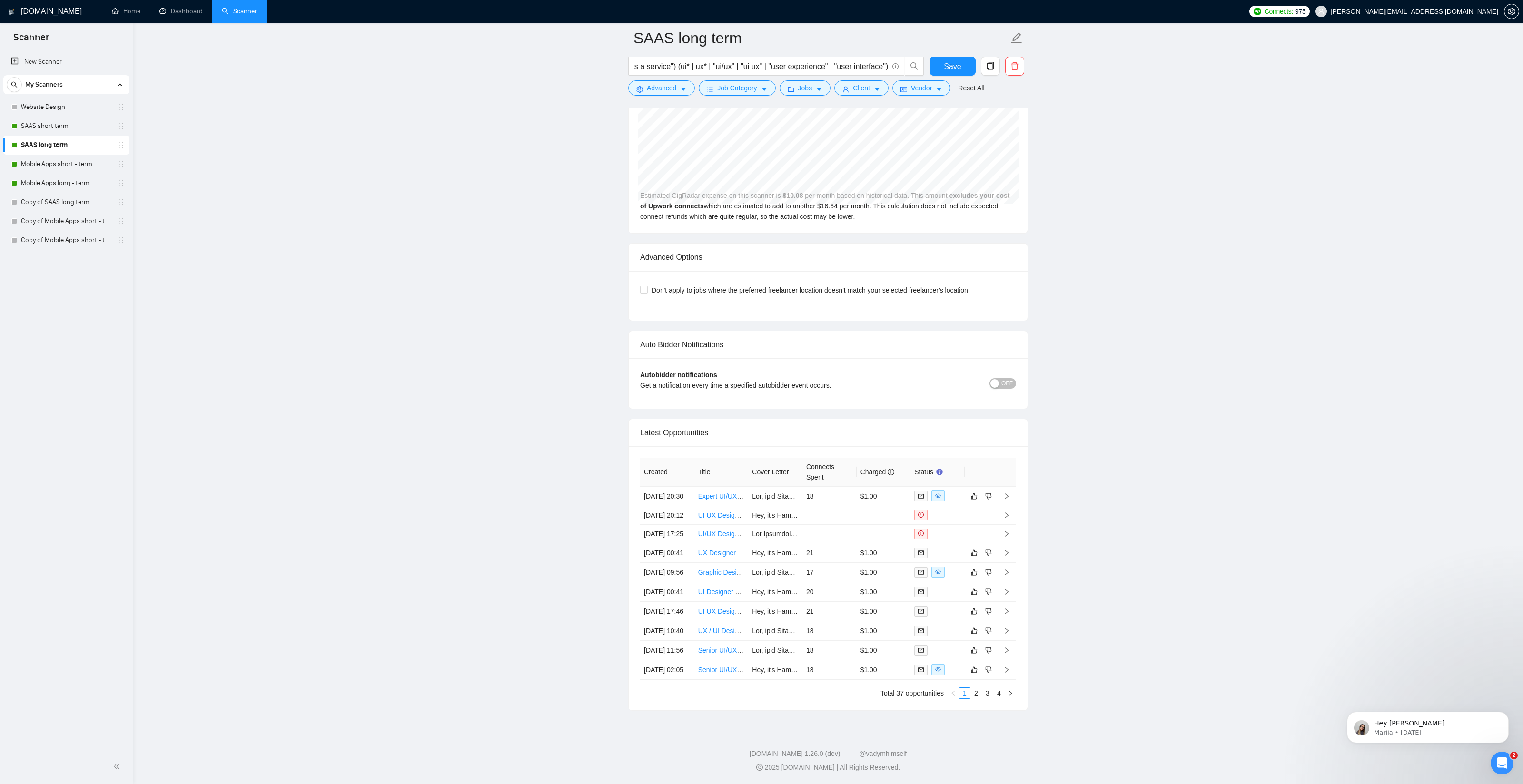
drag, startPoint x: 525, startPoint y: 237, endPoint x: 532, endPoint y: 240, distance: 7.6
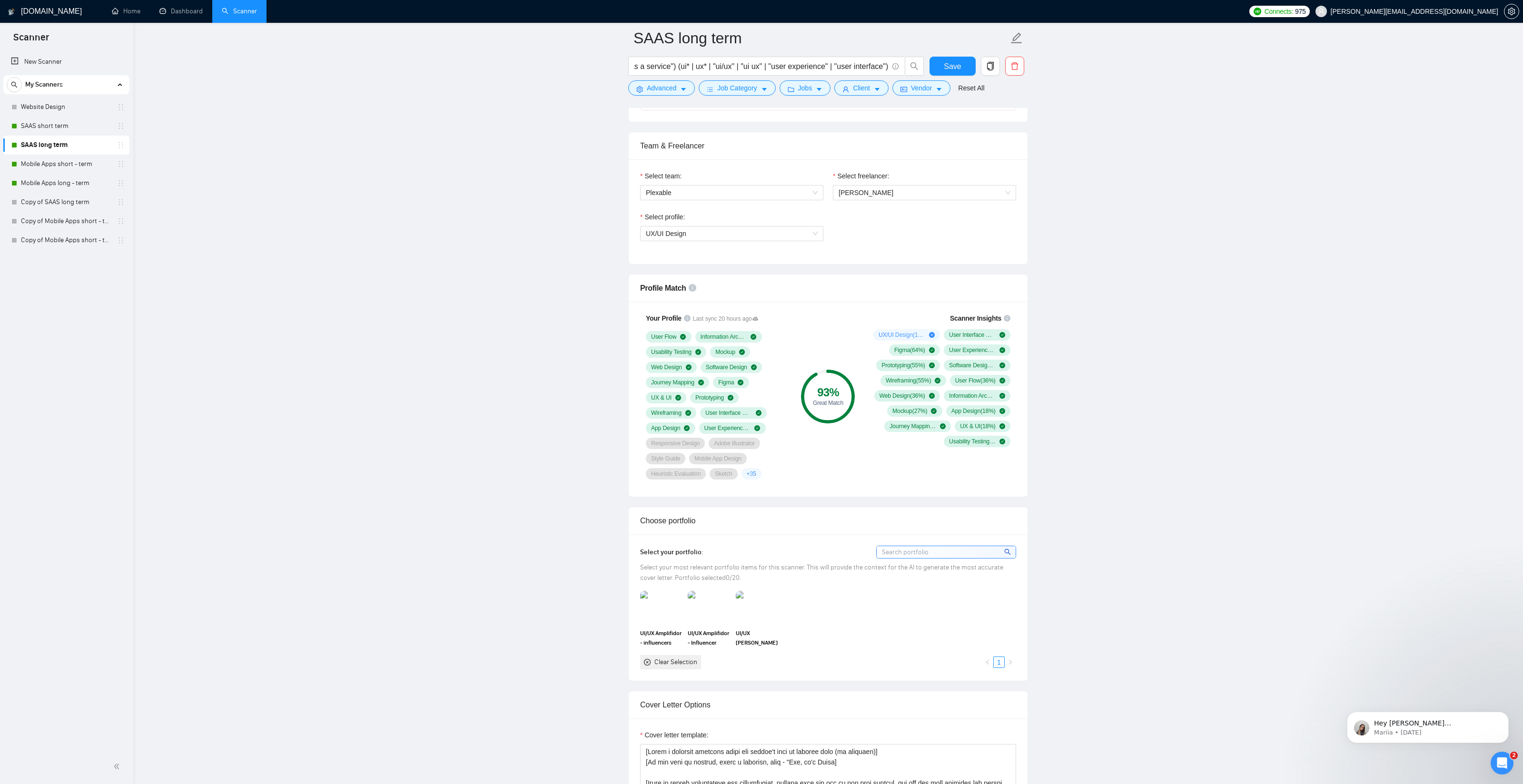
scroll to position [0, 0]
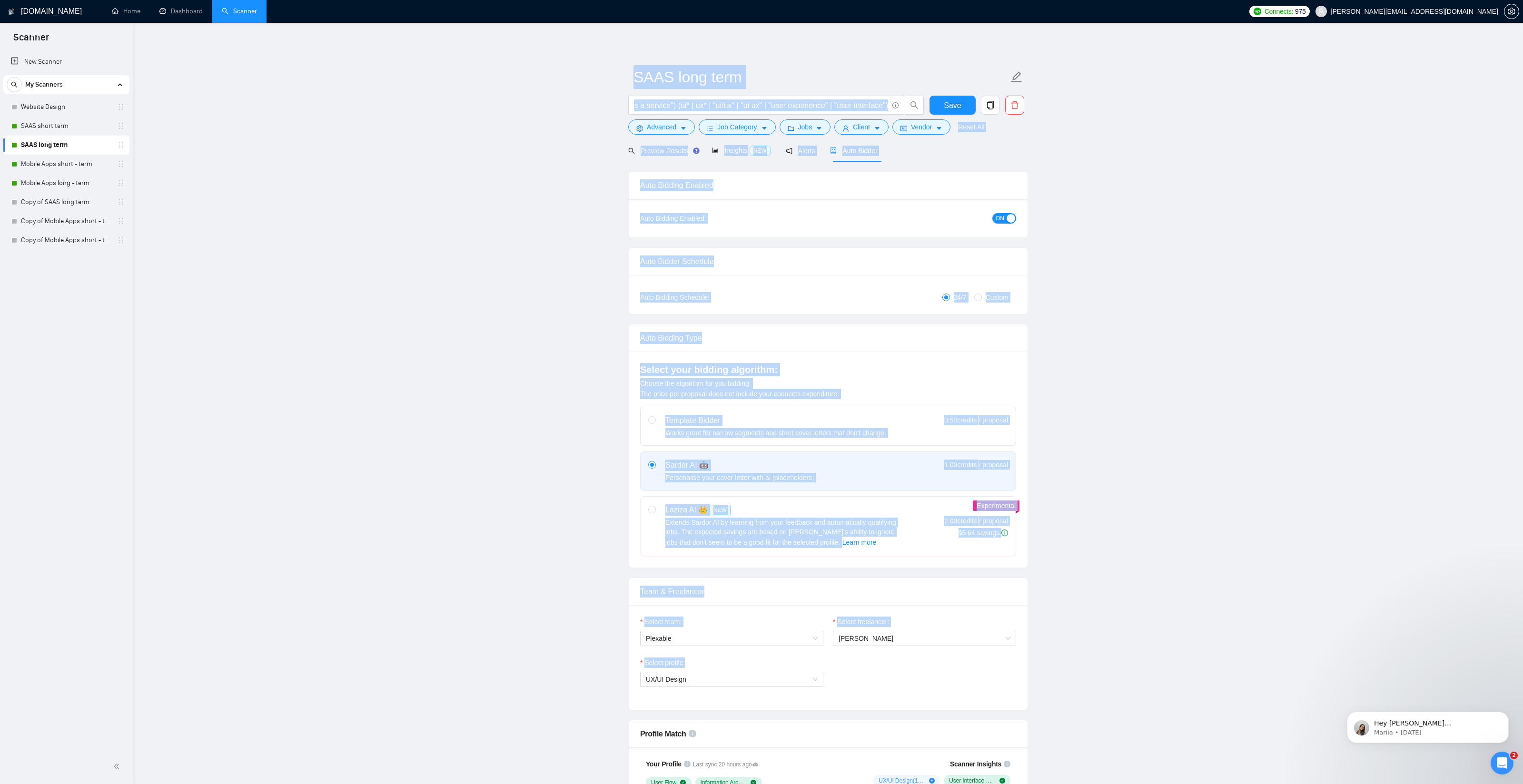
drag, startPoint x: 650, startPoint y: 58, endPoint x: 1143, endPoint y: 683, distance: 796.0
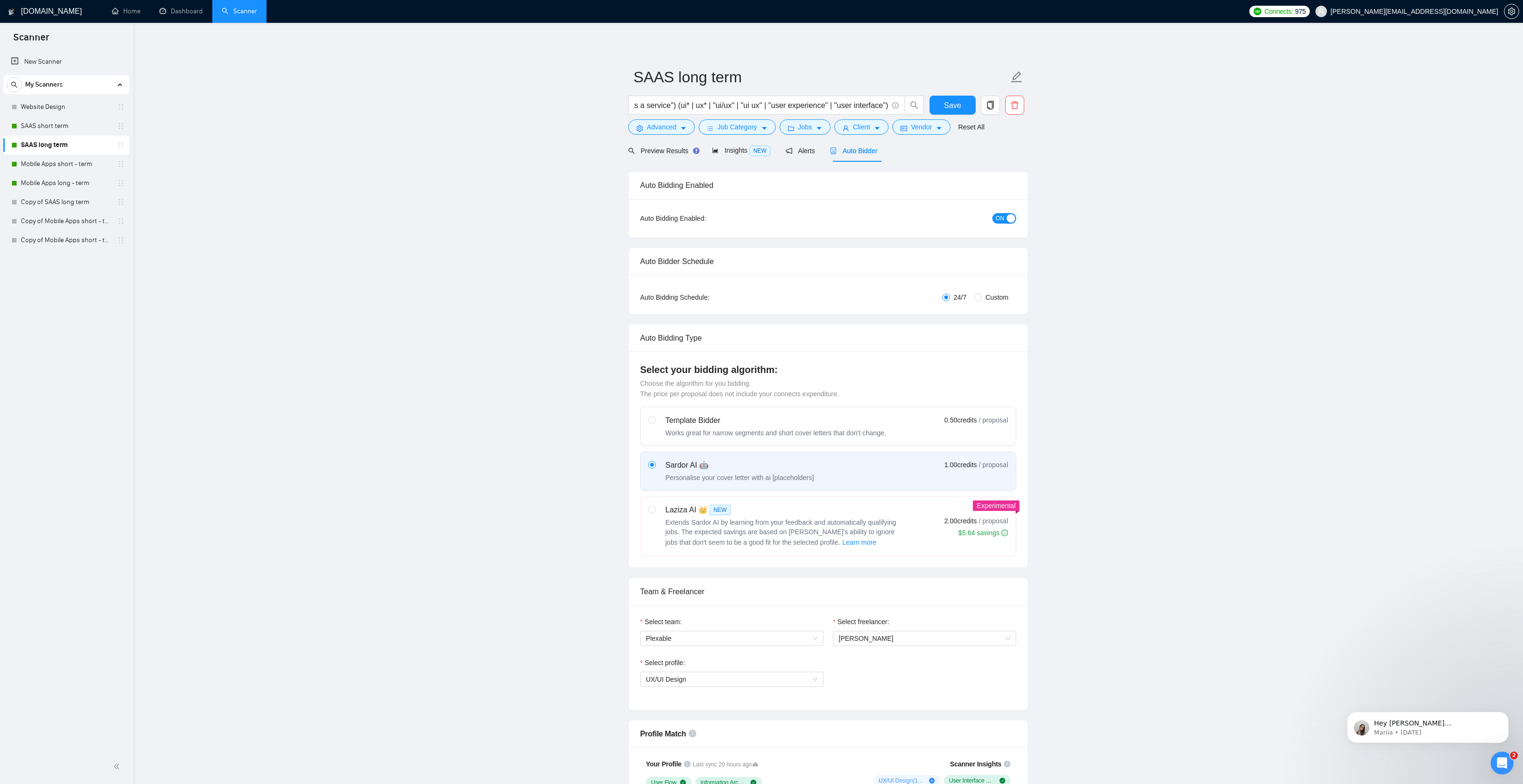
click at [50, 127] on link "SAAS short term" at bounding box center [65, 126] width 90 height 19
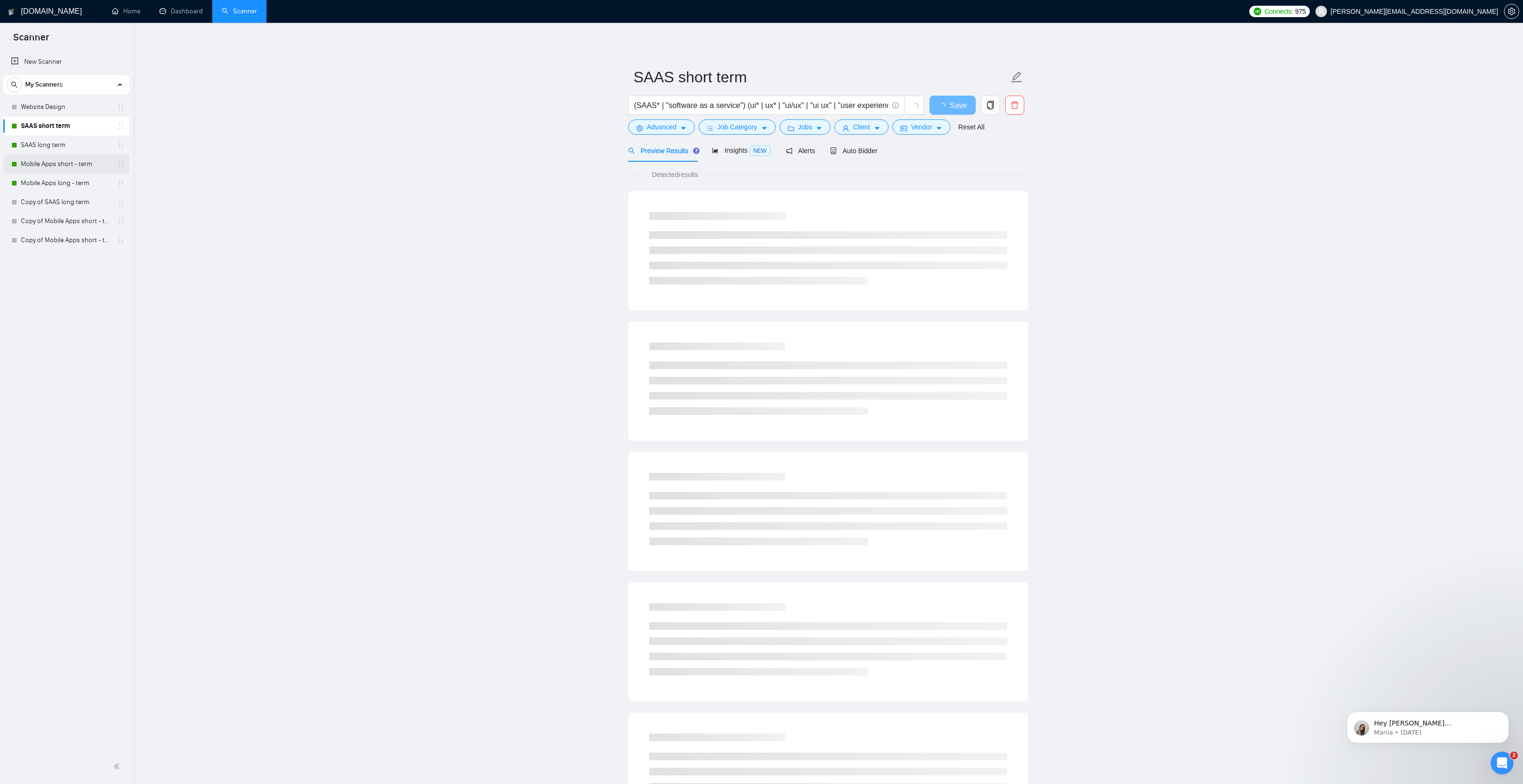
click at [52, 166] on link "Mobile Apps short - term" at bounding box center [65, 164] width 90 height 19
click at [867, 147] on span "Auto Bidder" at bounding box center [854, 151] width 47 height 8
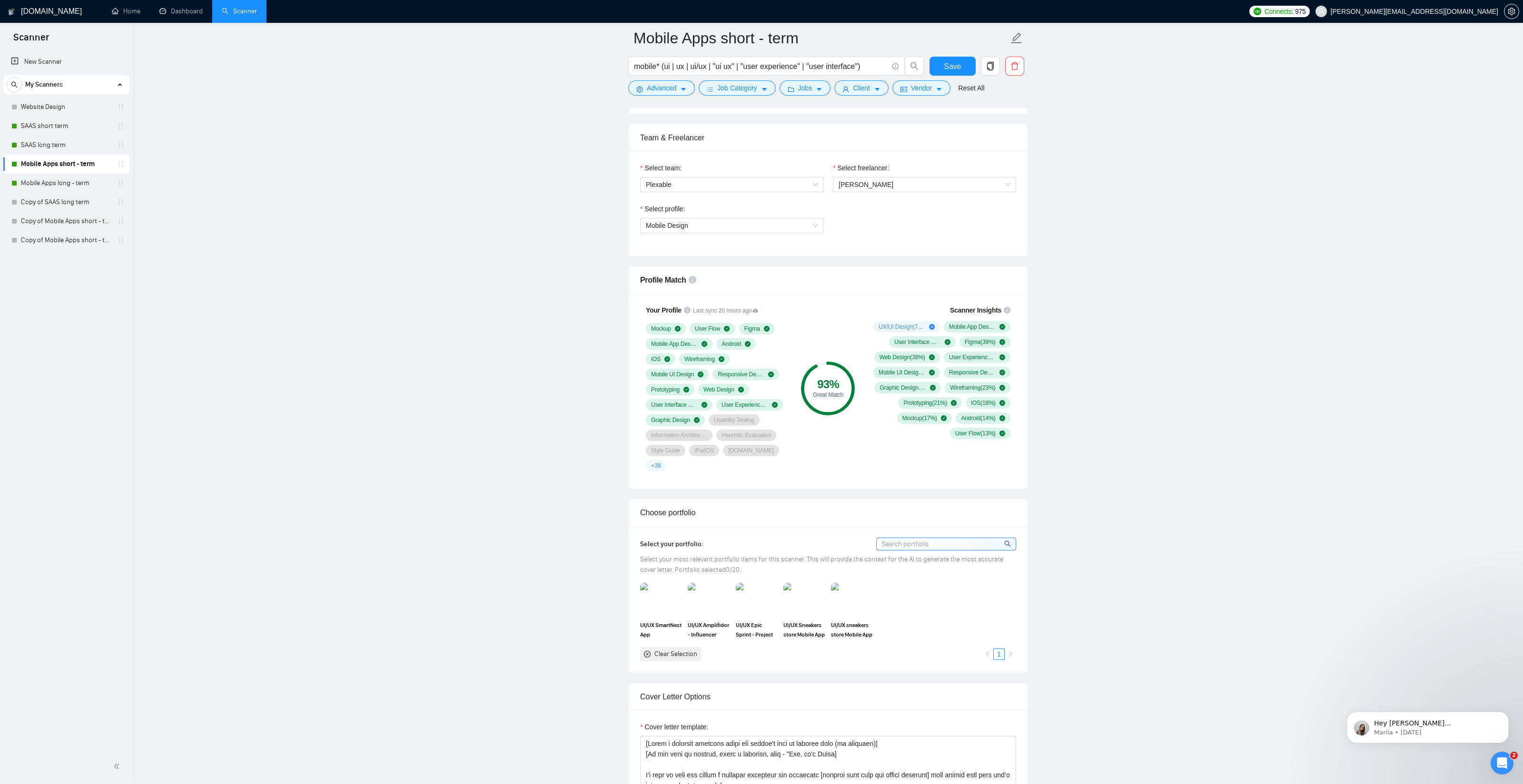
scroll to position [462, 0]
